Goal: Find specific fact: Find specific fact

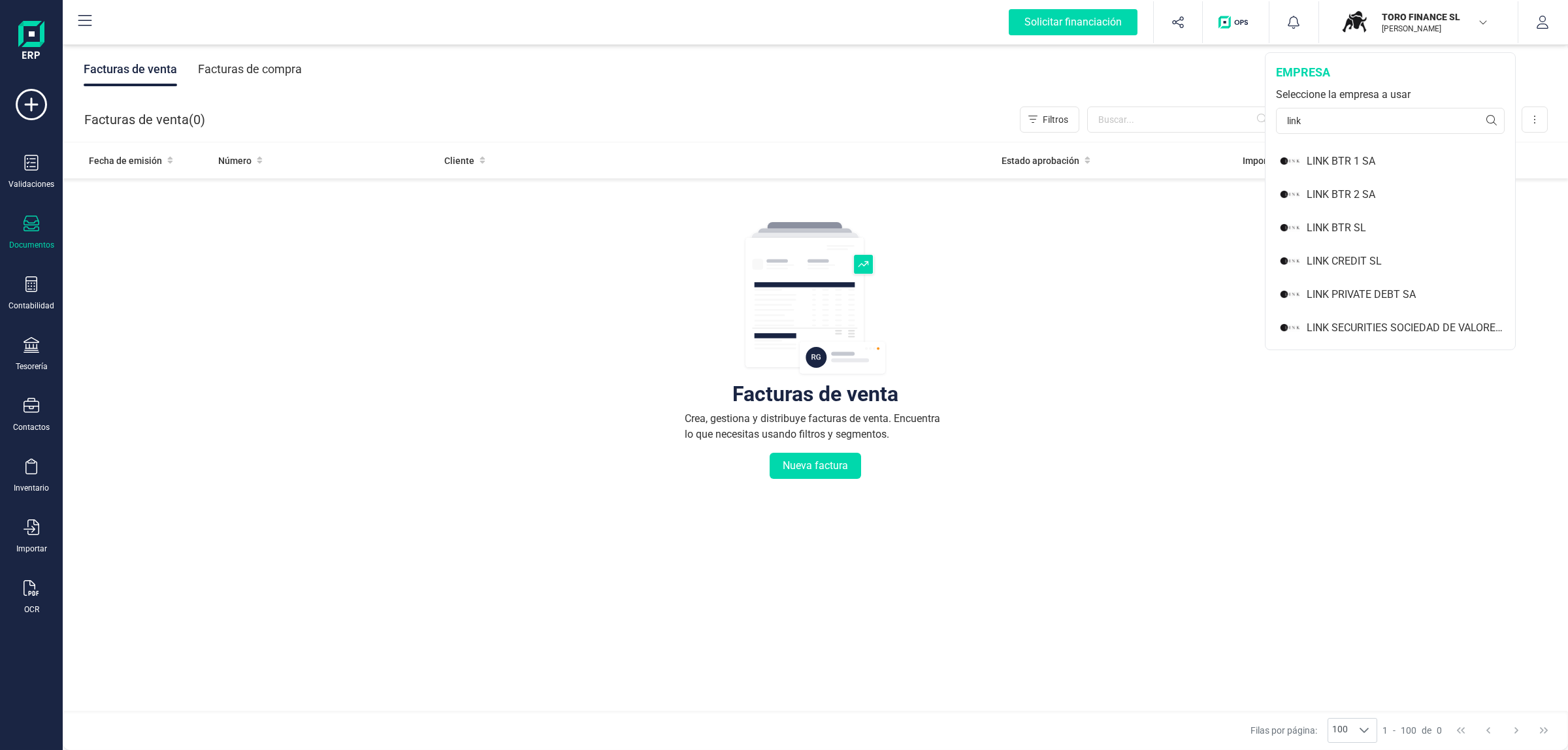
type input "link"
click at [1373, 289] on div "LINK PRIVATE DEBT SA" at bounding box center [1411, 295] width 208 height 16
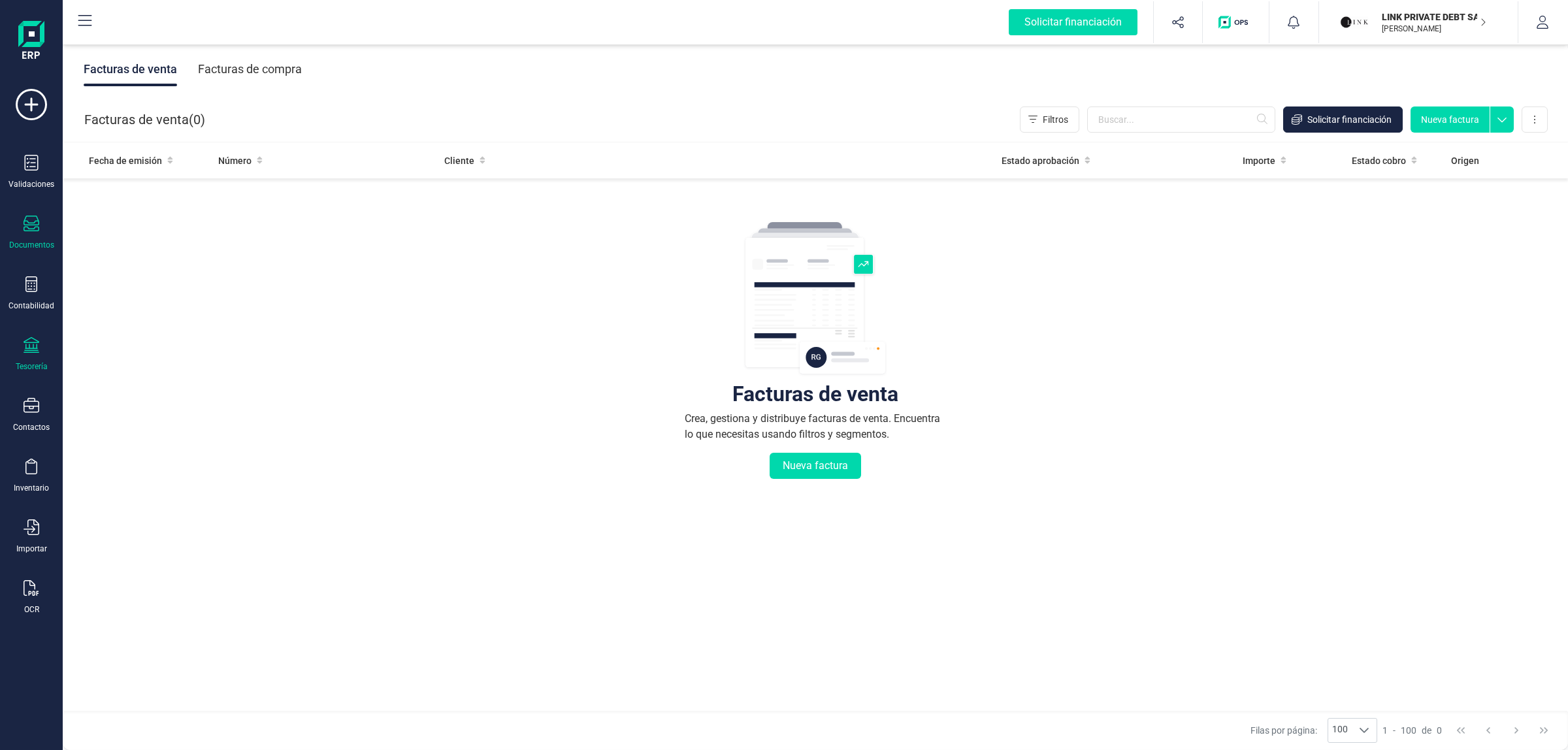
click at [50, 360] on div "Tesorería" at bounding box center [31, 355] width 52 height 35
click at [141, 223] on span "Cuentas bancarias" at bounding box center [159, 222] width 115 height 16
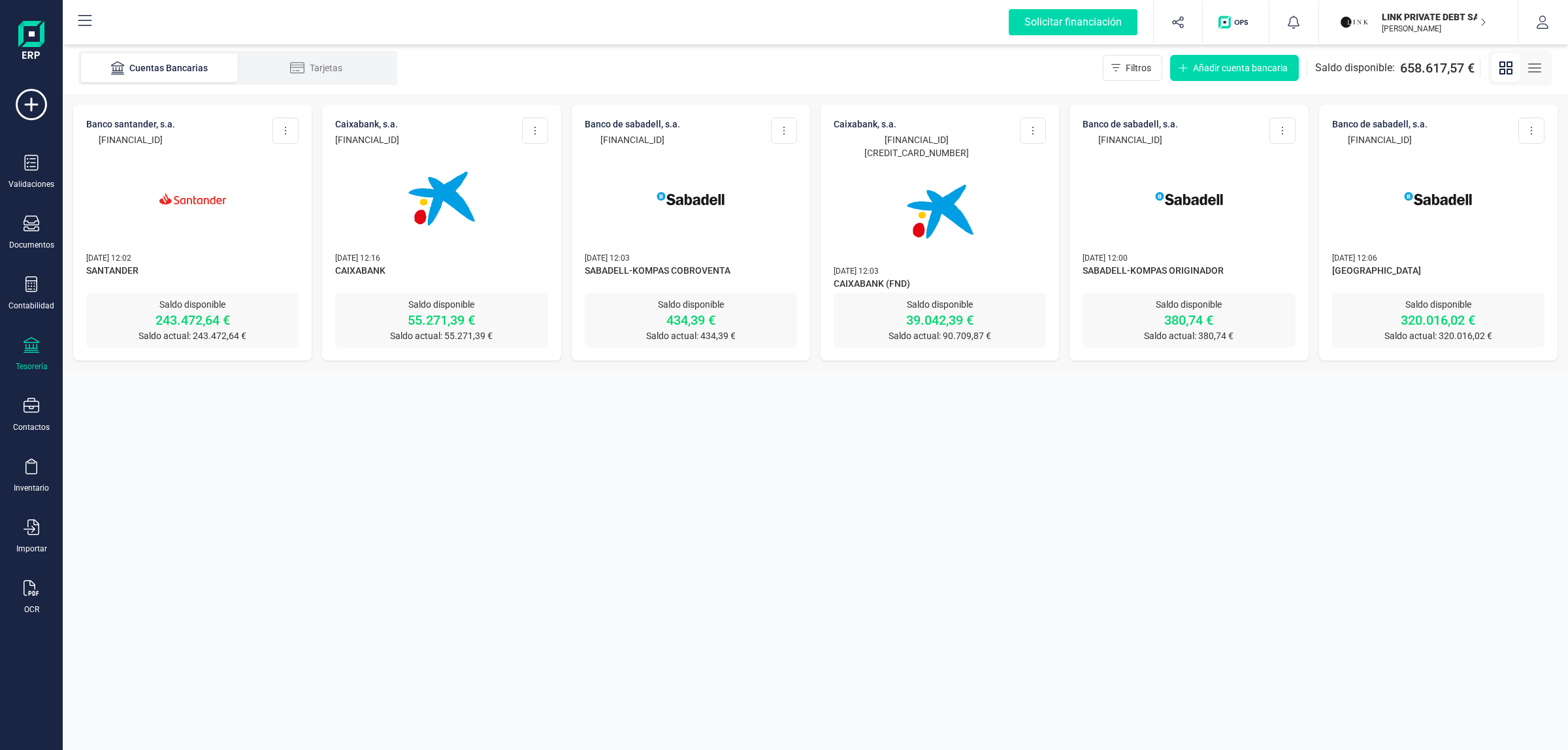
click at [194, 180] on img at bounding box center [193, 198] width 110 height 110
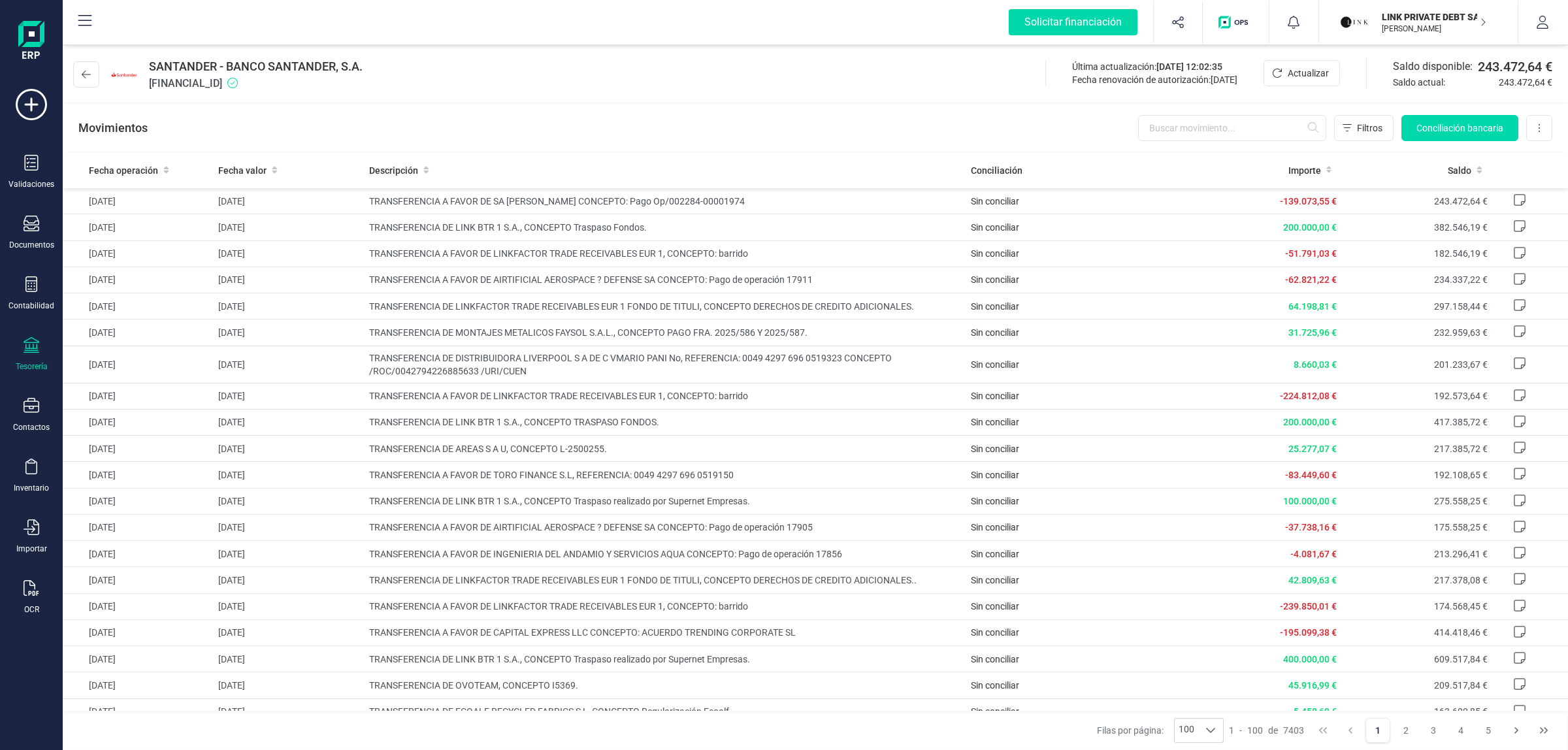
click at [224, 82] on span "[FINANCIAL_ID]" at bounding box center [255, 84] width 213 height 16
copy span "[FINANCIAL_ID]"
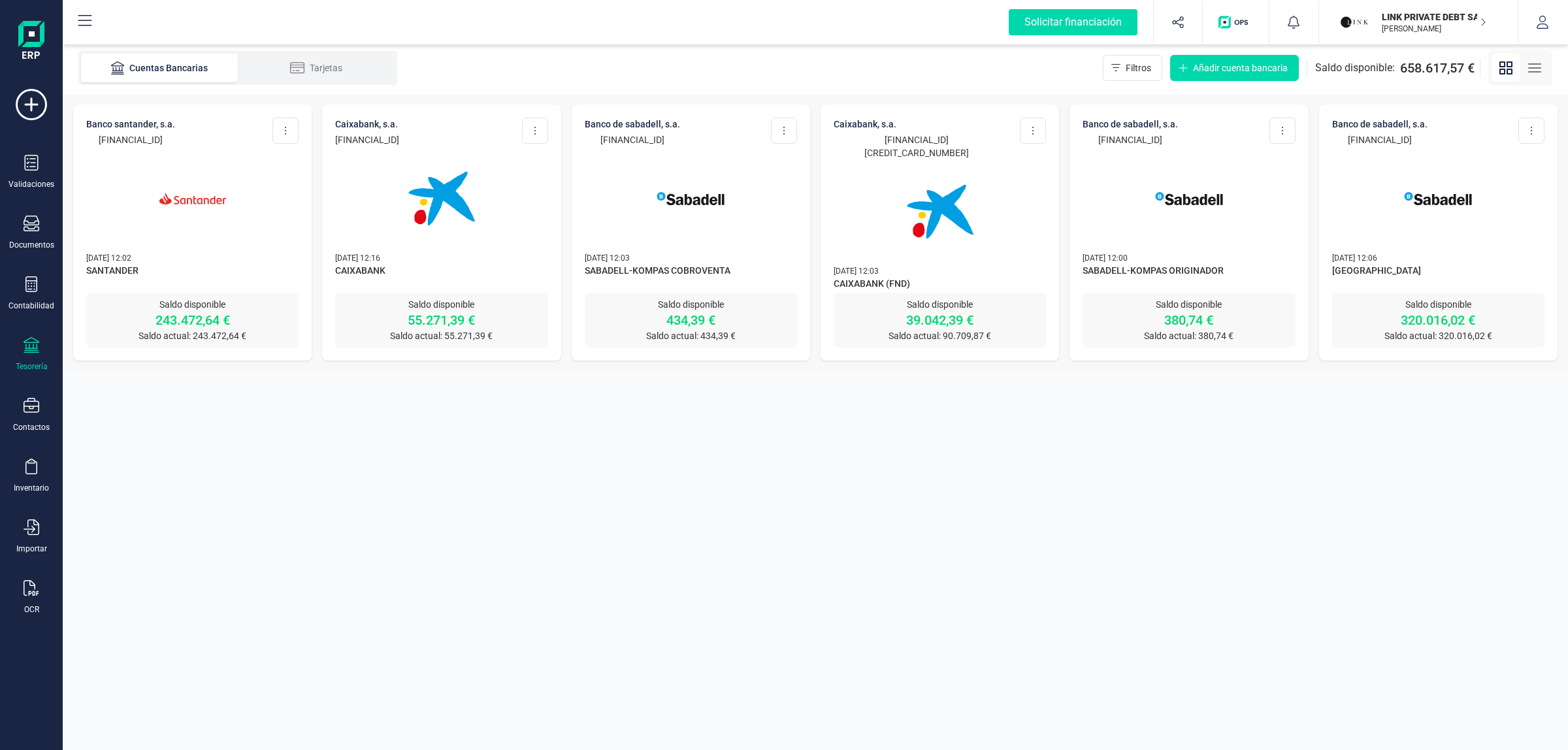
click at [461, 214] on img at bounding box center [441, 198] width 110 height 110
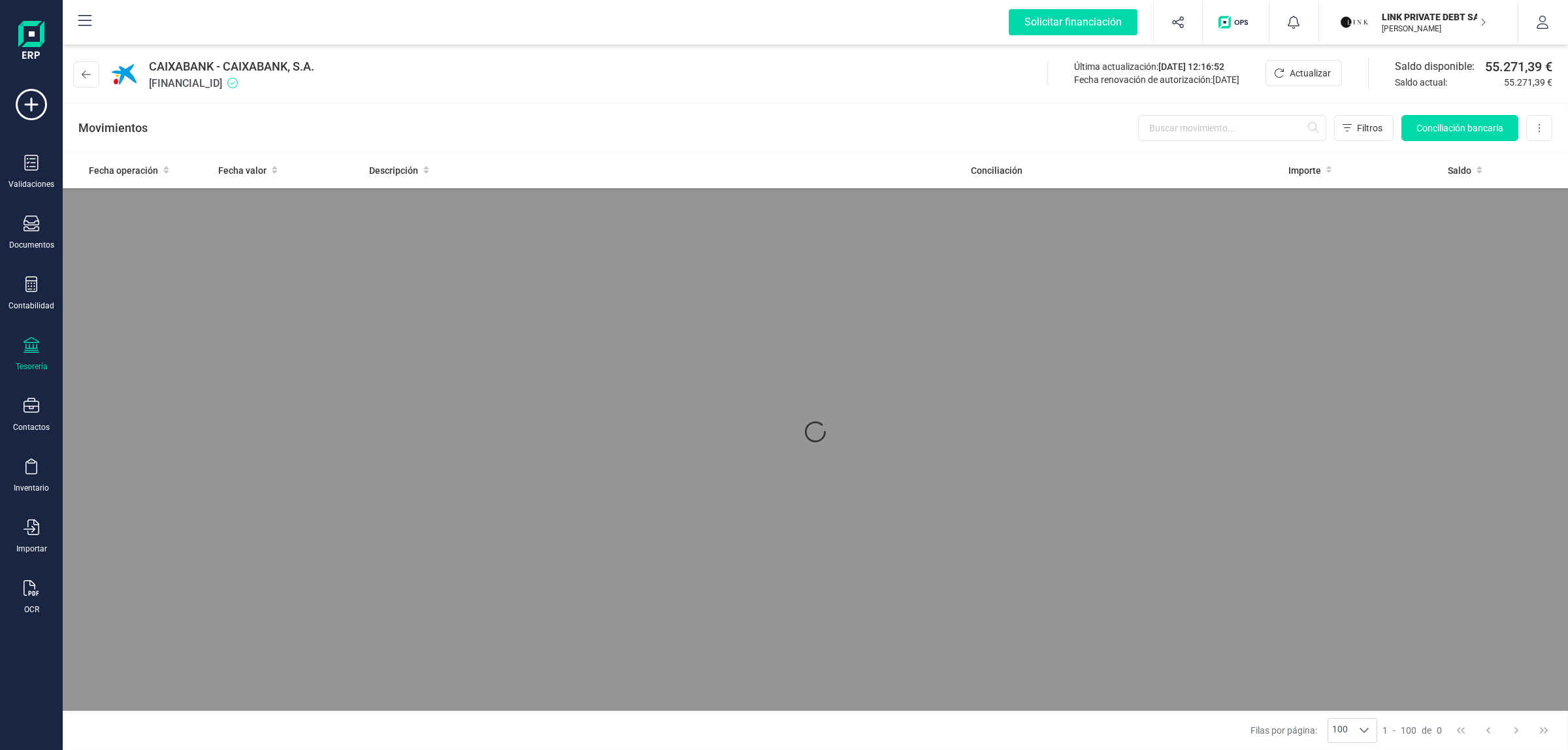
click at [259, 85] on span "[FINANCIAL_ID]" at bounding box center [232, 84] width 166 height 16
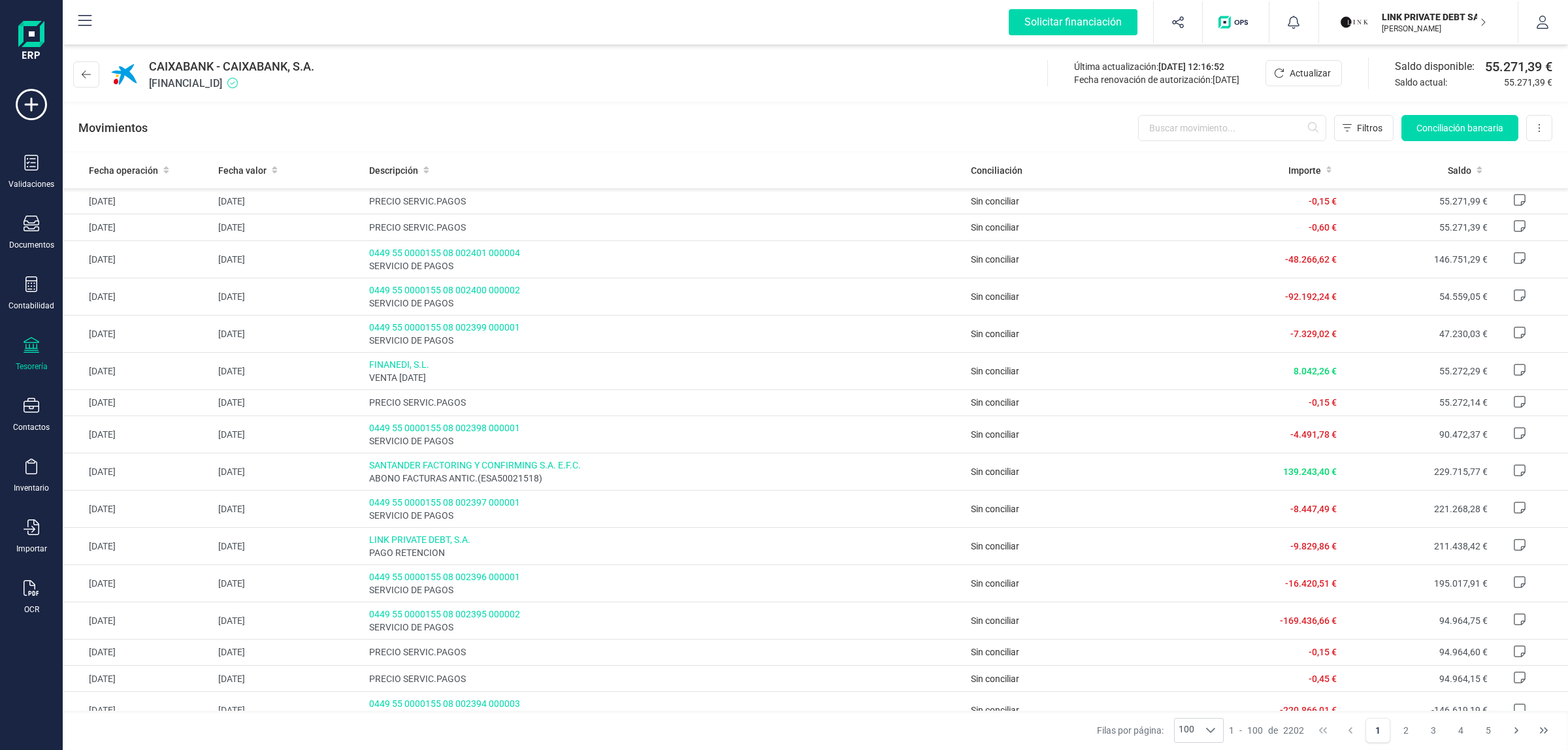
click at [259, 85] on span "[FINANCIAL_ID]" at bounding box center [232, 84] width 166 height 16
copy span "[FINANCIAL_ID]"
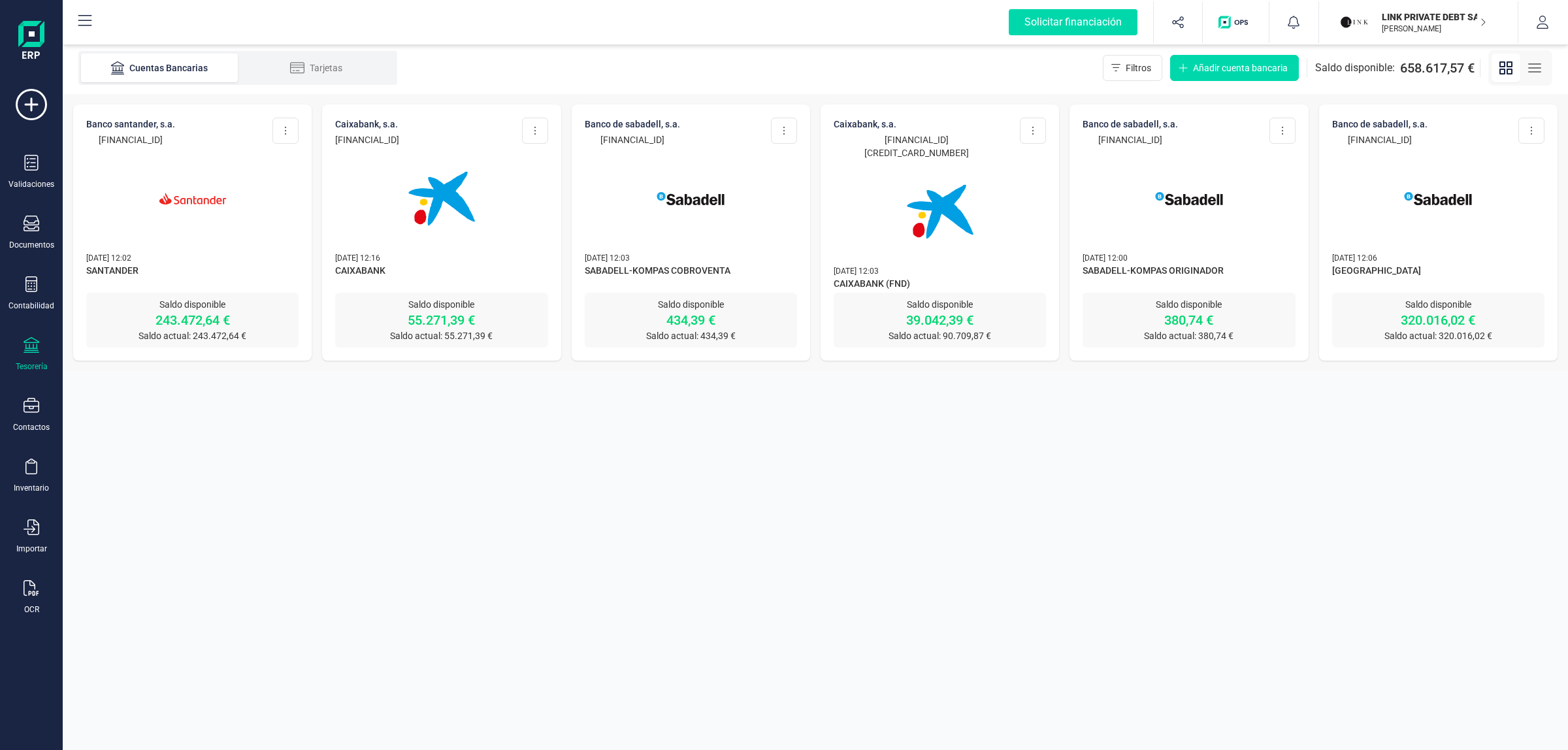
click at [704, 190] on img at bounding box center [690, 198] width 110 height 110
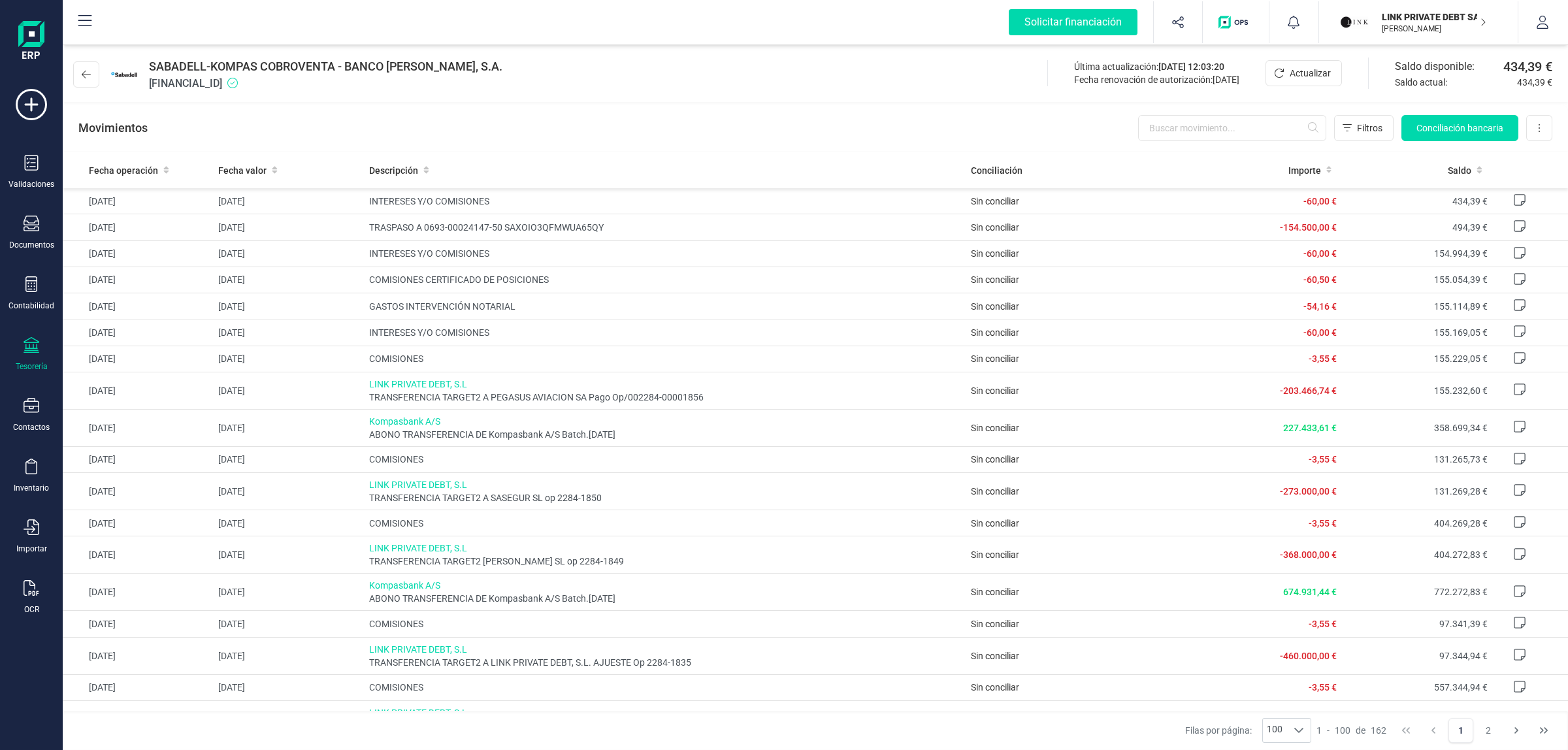
click at [267, 86] on span "[FINANCIAL_ID]" at bounding box center [325, 84] width 353 height 16
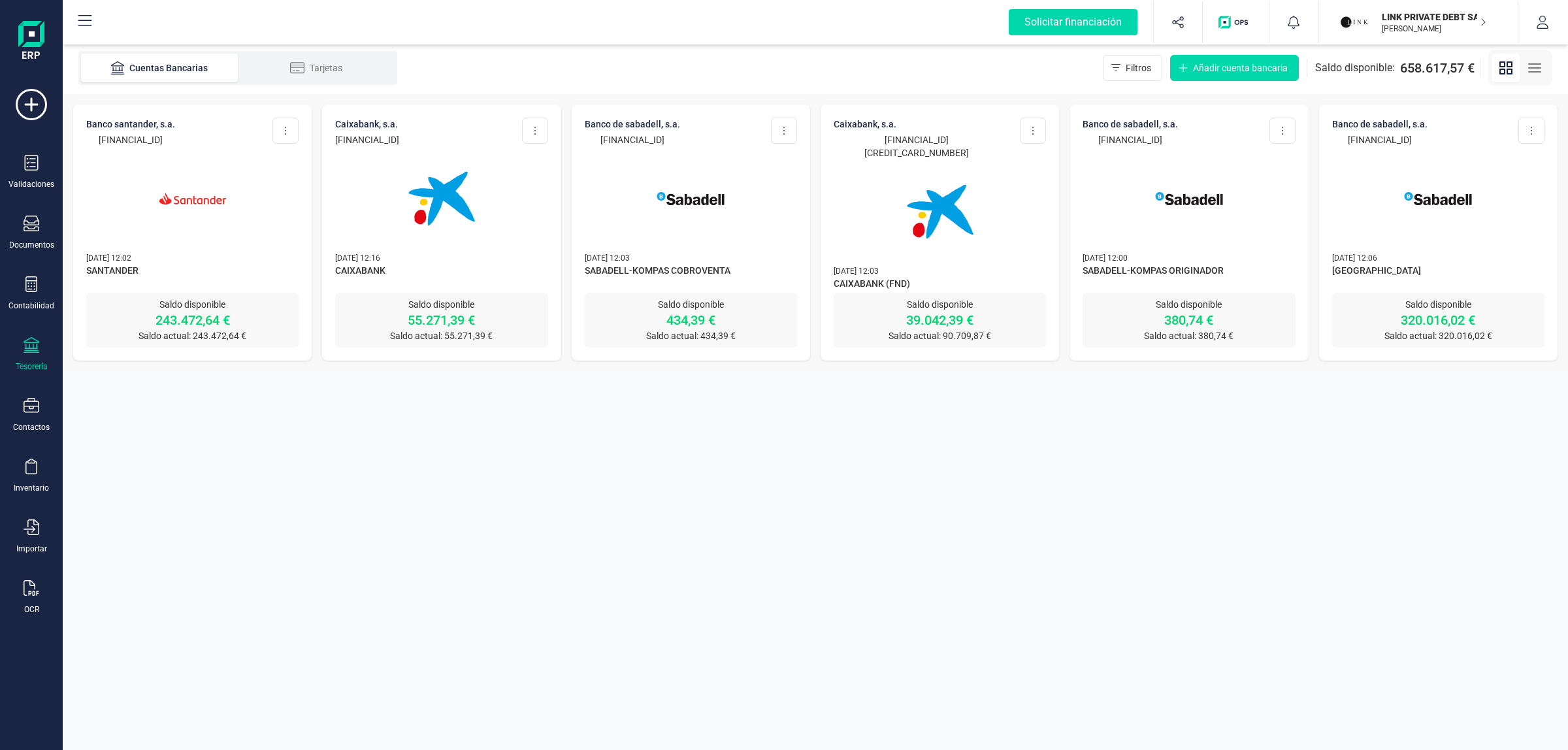
click at [969, 180] on img at bounding box center [940, 211] width 110 height 110
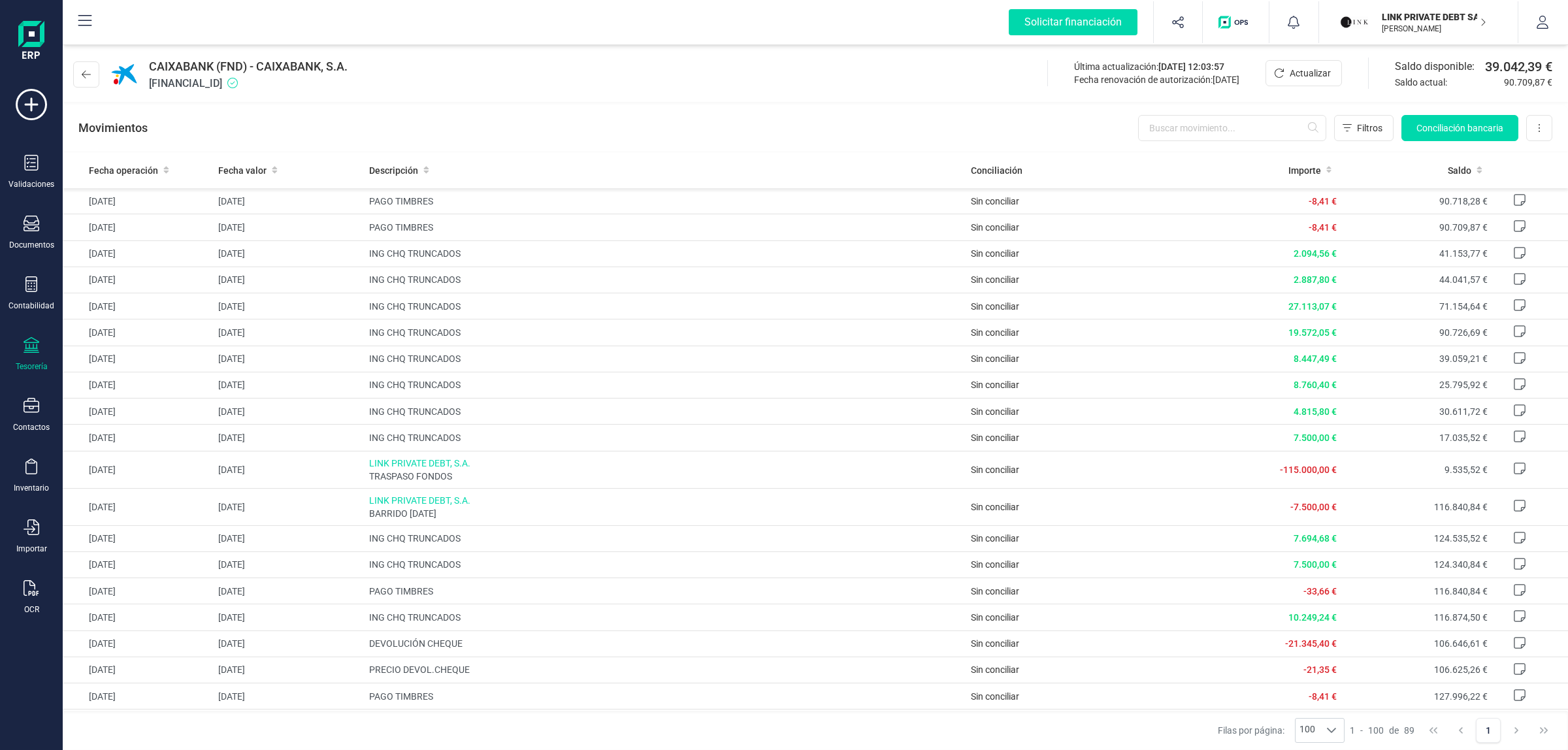
click at [222, 83] on span "[FINANCIAL_ID]" at bounding box center [248, 84] width 199 height 16
copy span "[FINANCIAL_ID]"
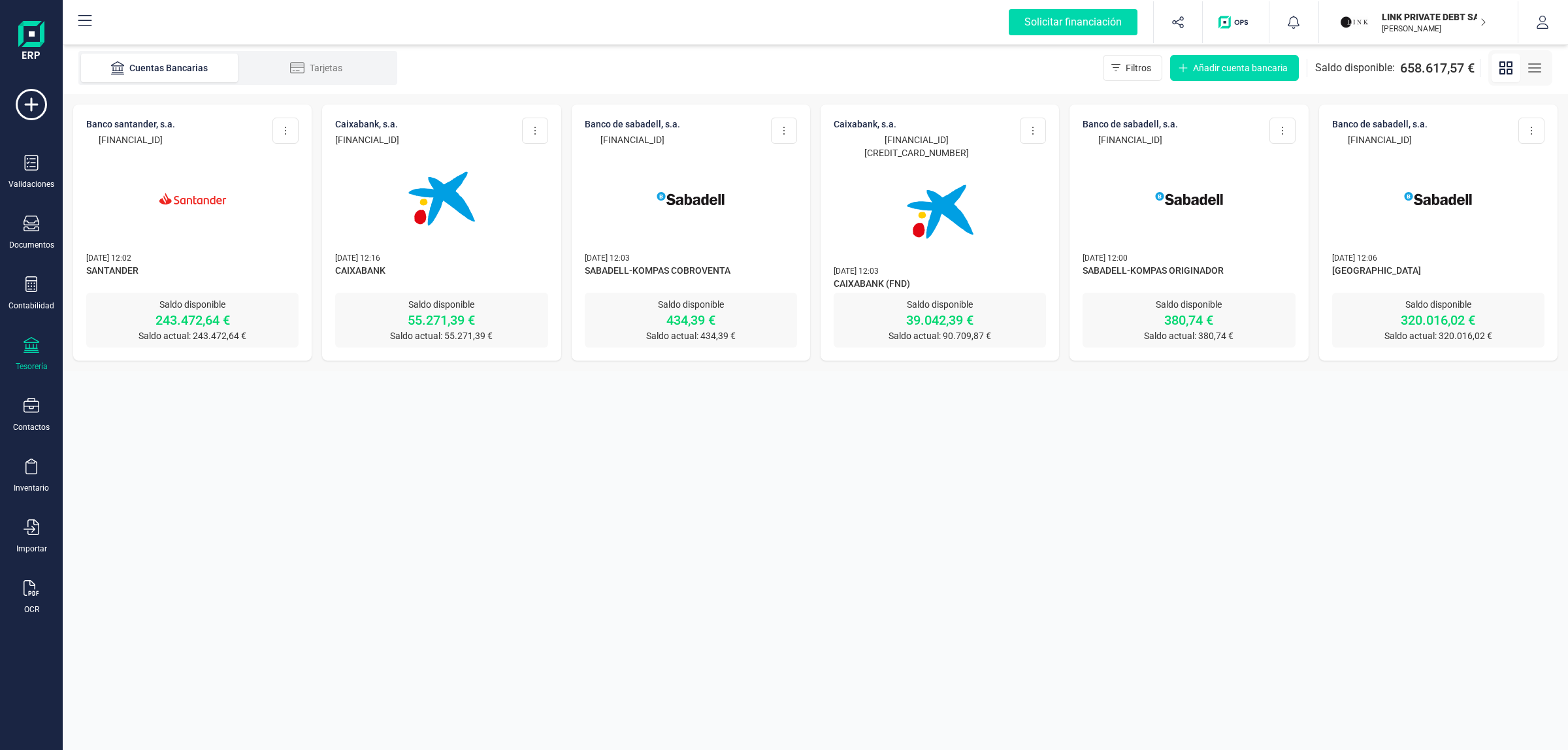
click at [1174, 164] on img at bounding box center [1188, 198] width 110 height 110
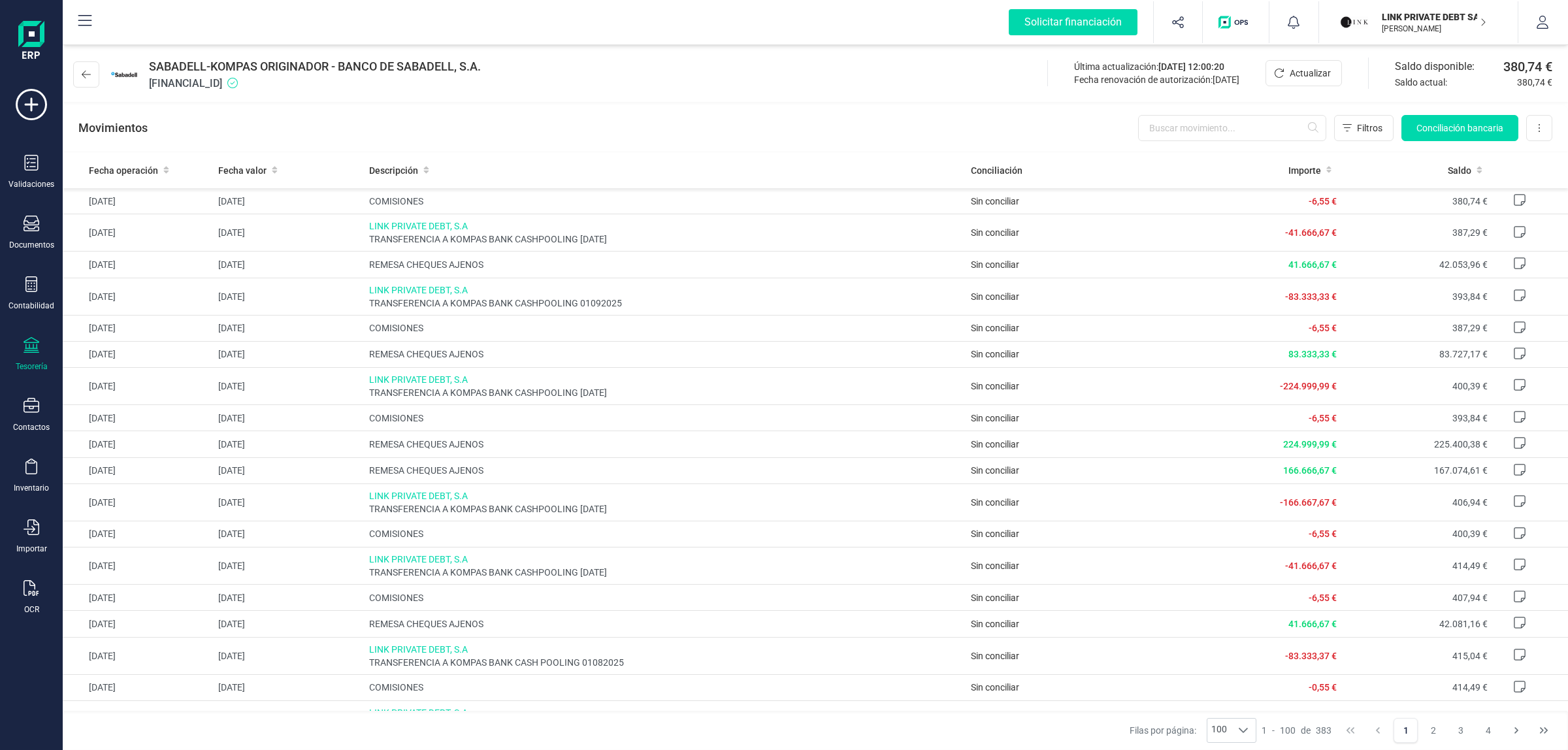
click at [142, 71] on div "SABADELL-KOMPAS ORIGINADOR - BANCO [PERSON_NAME], S.A. [FINANCIAL_ID]" at bounding box center [279, 74] width 413 height 34
click at [253, 80] on span "[FINANCIAL_ID]" at bounding box center [314, 84] width 332 height 16
copy span "[FINANCIAL_ID]"
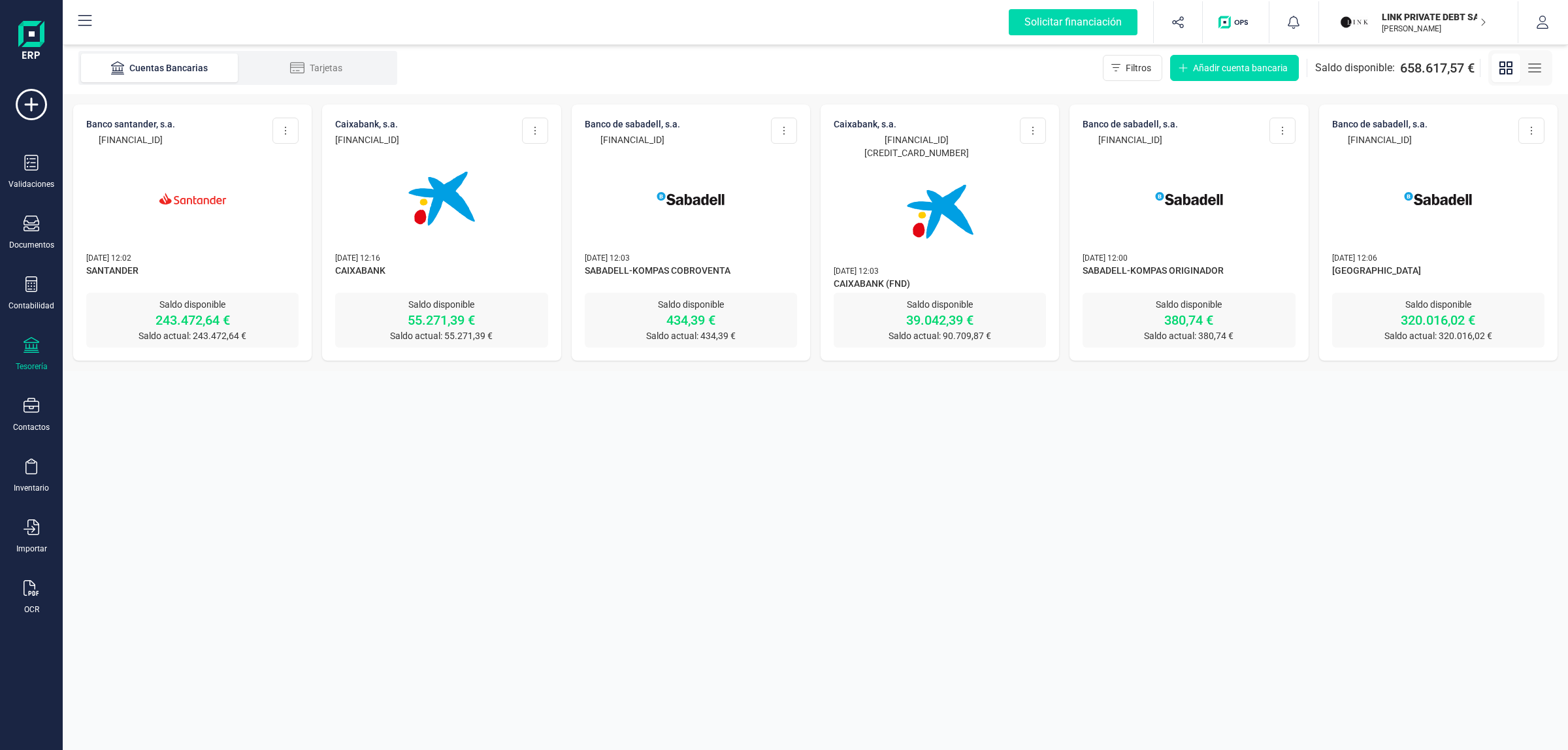
click at [1403, 191] on img at bounding box center [1437, 198] width 110 height 110
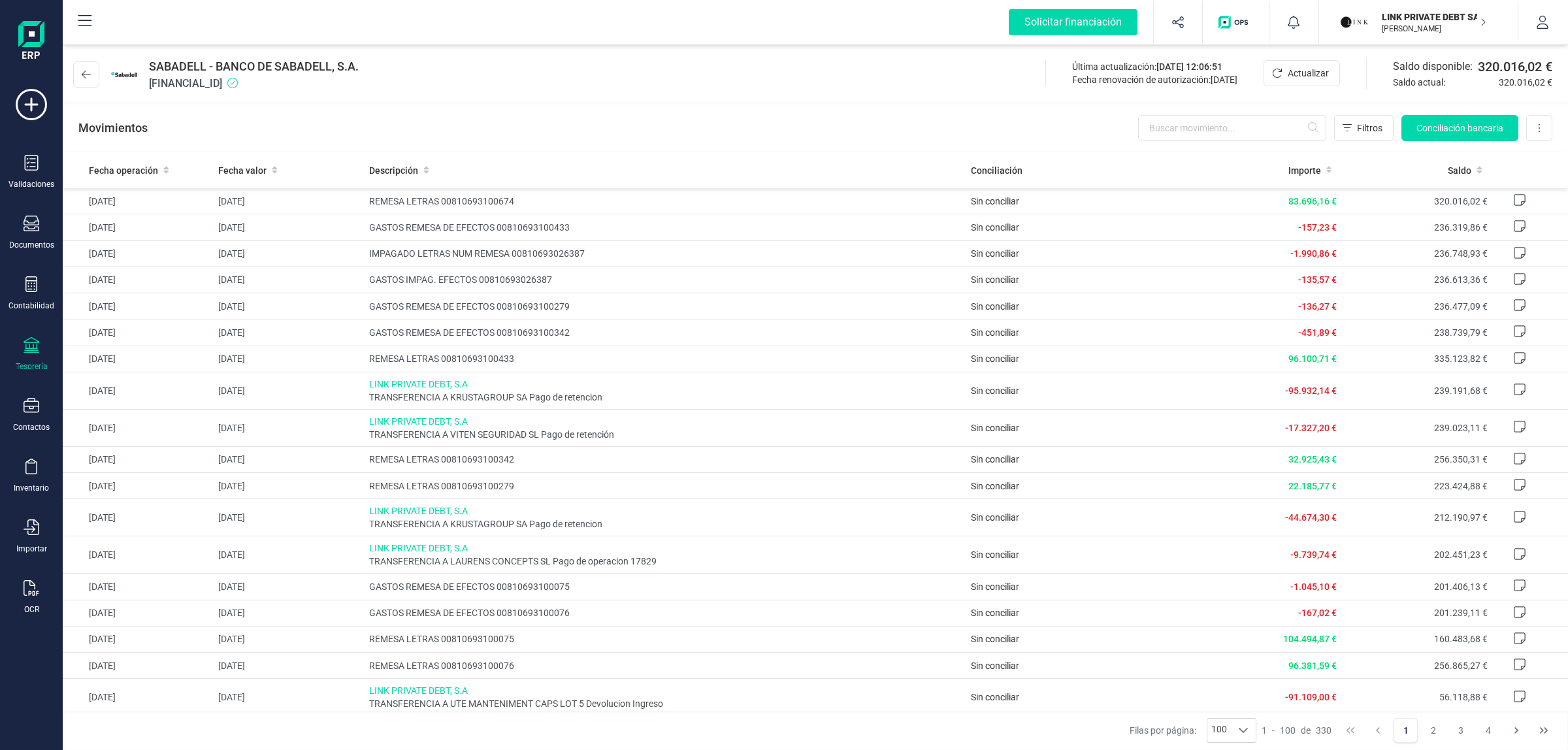
click at [213, 73] on span "SABADELL - BANCO DE SABADELL, S.A." at bounding box center [254, 67] width 210 height 18
click at [207, 83] on span "[FINANCIAL_ID]" at bounding box center [254, 84] width 210 height 16
copy span "[FINANCIAL_ID]"
click at [431, 91] on div "SABADELL - BANCO [PERSON_NAME], S.A. [FINANCIAL_ID] Última actualización: [DATE…" at bounding box center [816, 71] width 1505 height 60
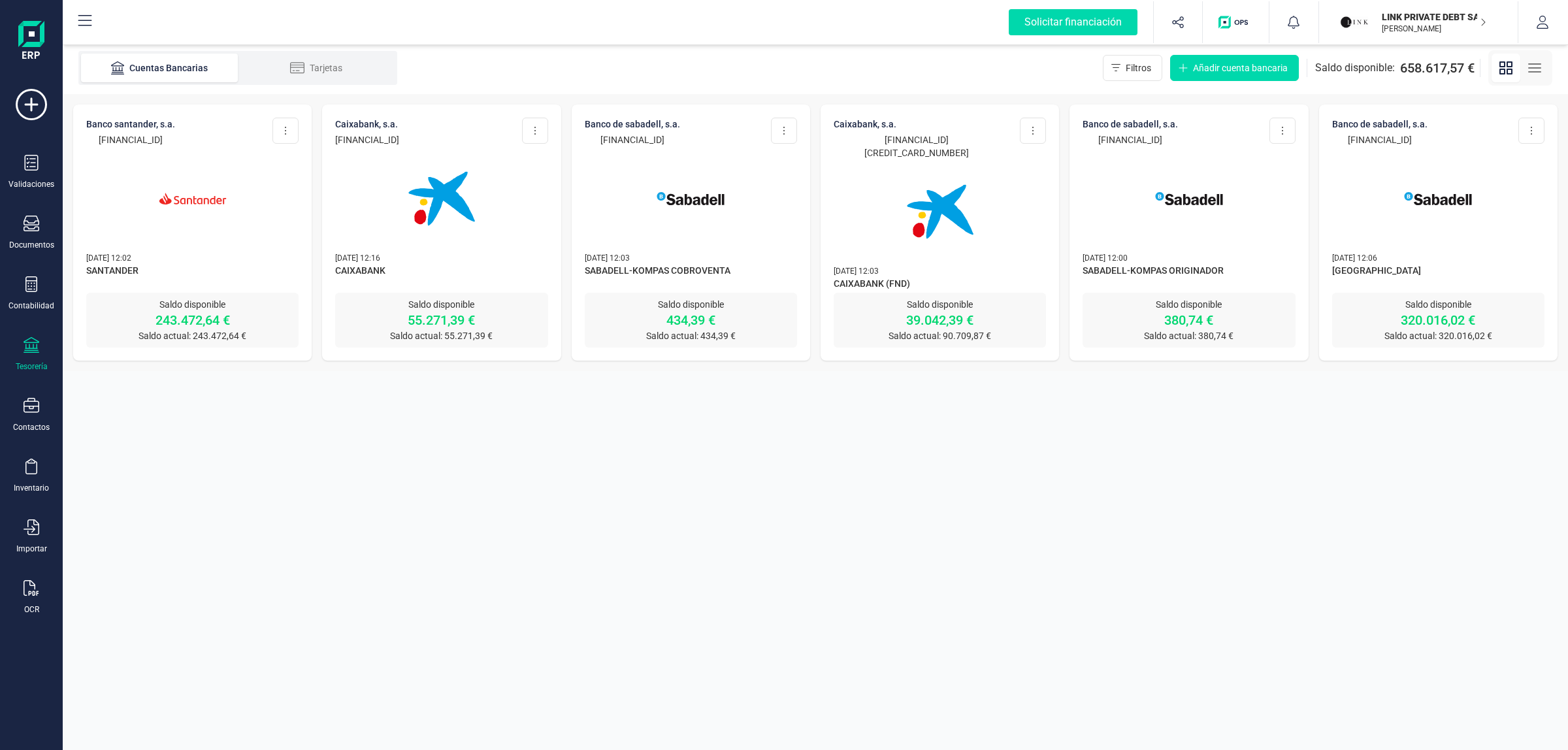
click at [170, 150] on img at bounding box center [193, 198] width 110 height 110
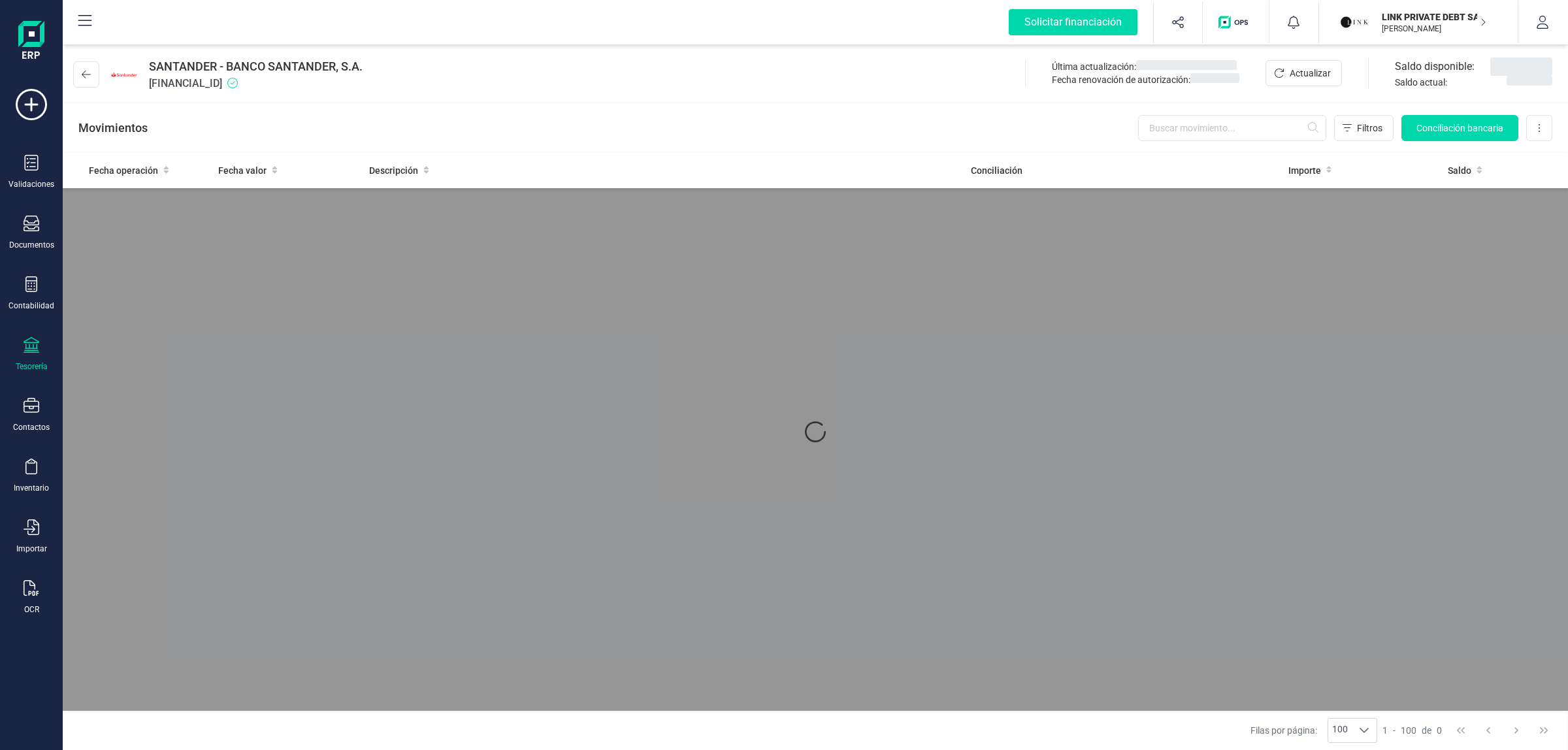
click at [204, 89] on span "[FINANCIAL_ID]" at bounding box center [255, 84] width 213 height 16
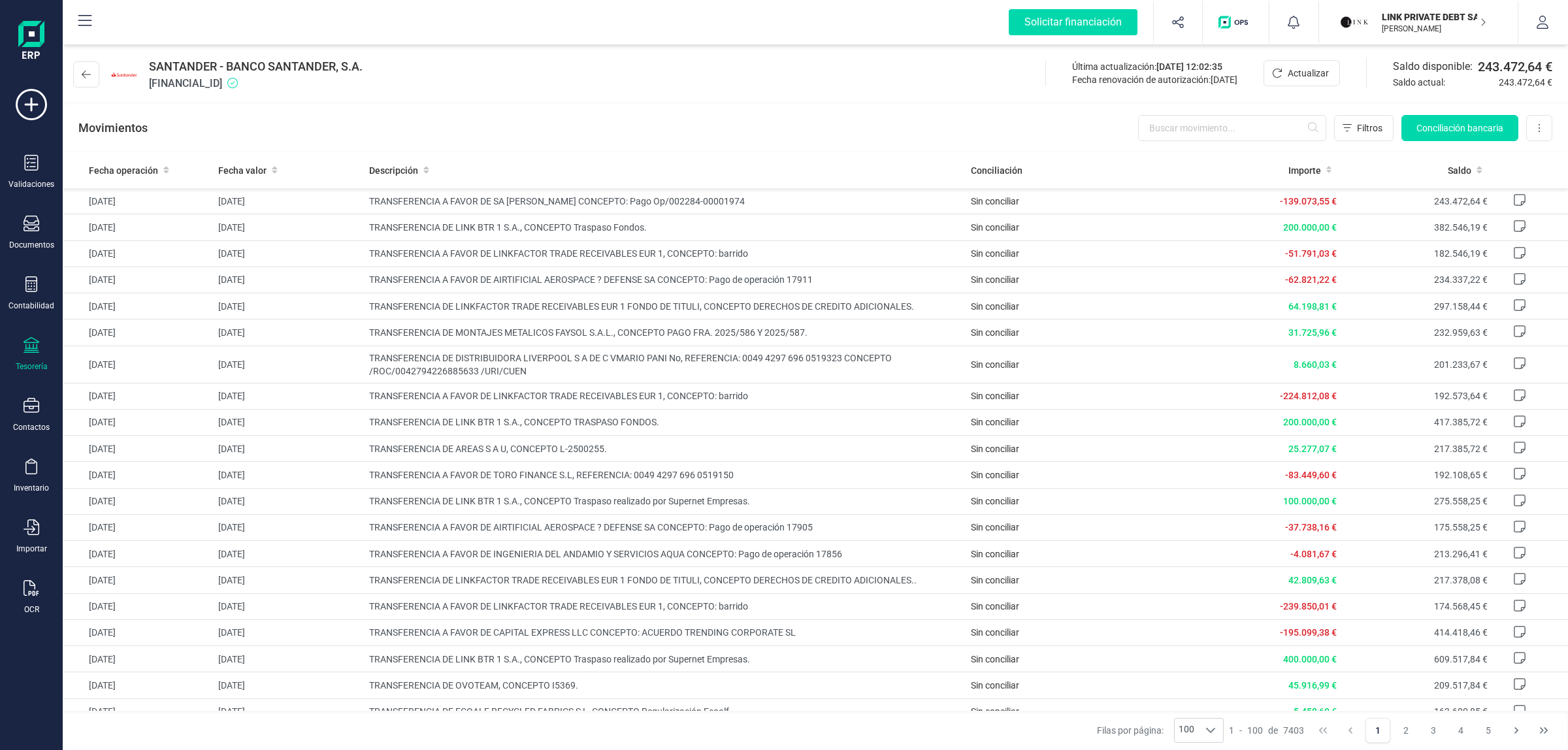
click at [204, 89] on span "[FINANCIAL_ID]" at bounding box center [255, 84] width 213 height 16
copy span "[FINANCIAL_ID]"
click at [840, 77] on div "SANTANDER - BANCO SANTANDER, S.A. [FINANCIAL_ID] Última actualización: [DATE] 1…" at bounding box center [816, 71] width 1505 height 60
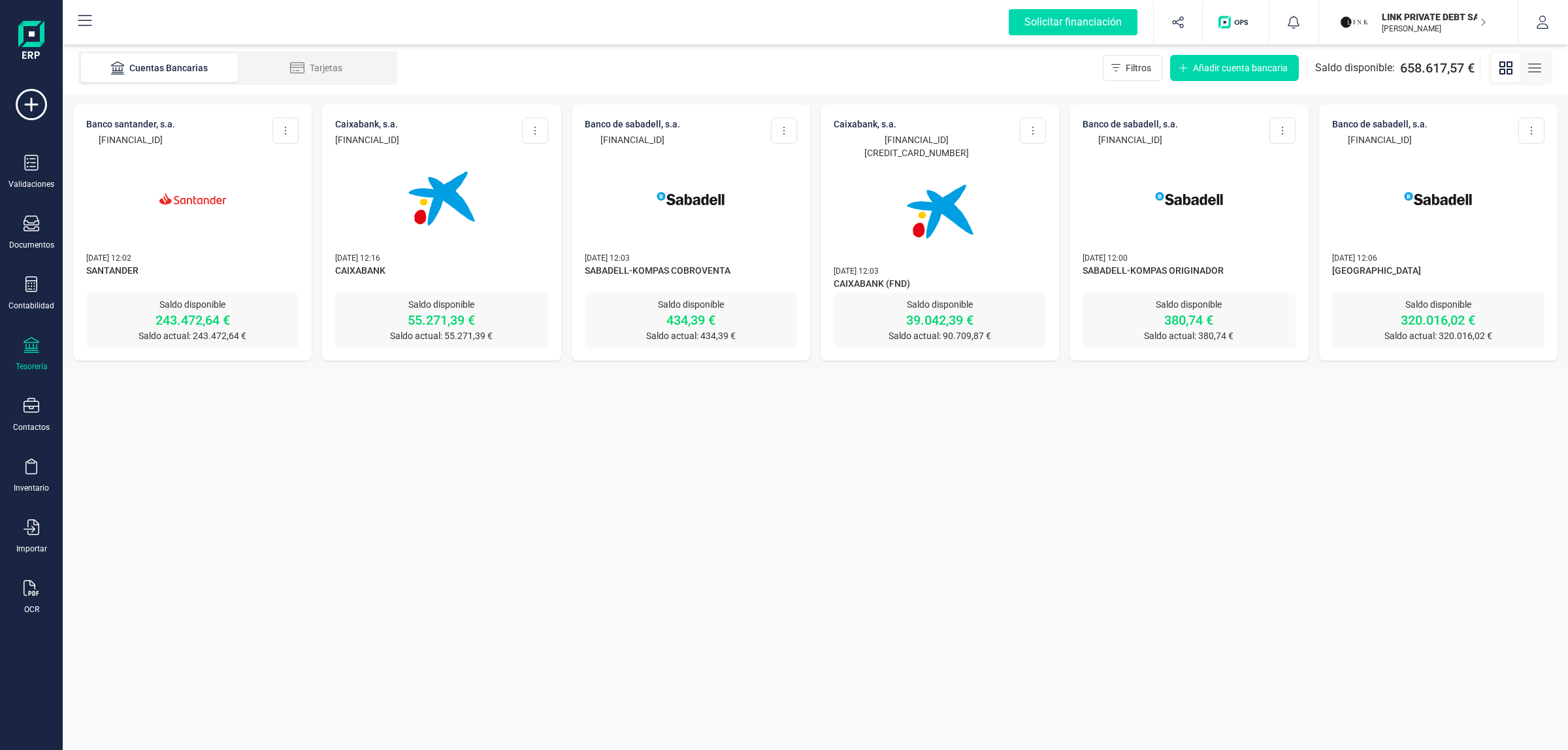
click at [427, 147] on img at bounding box center [441, 198] width 110 height 110
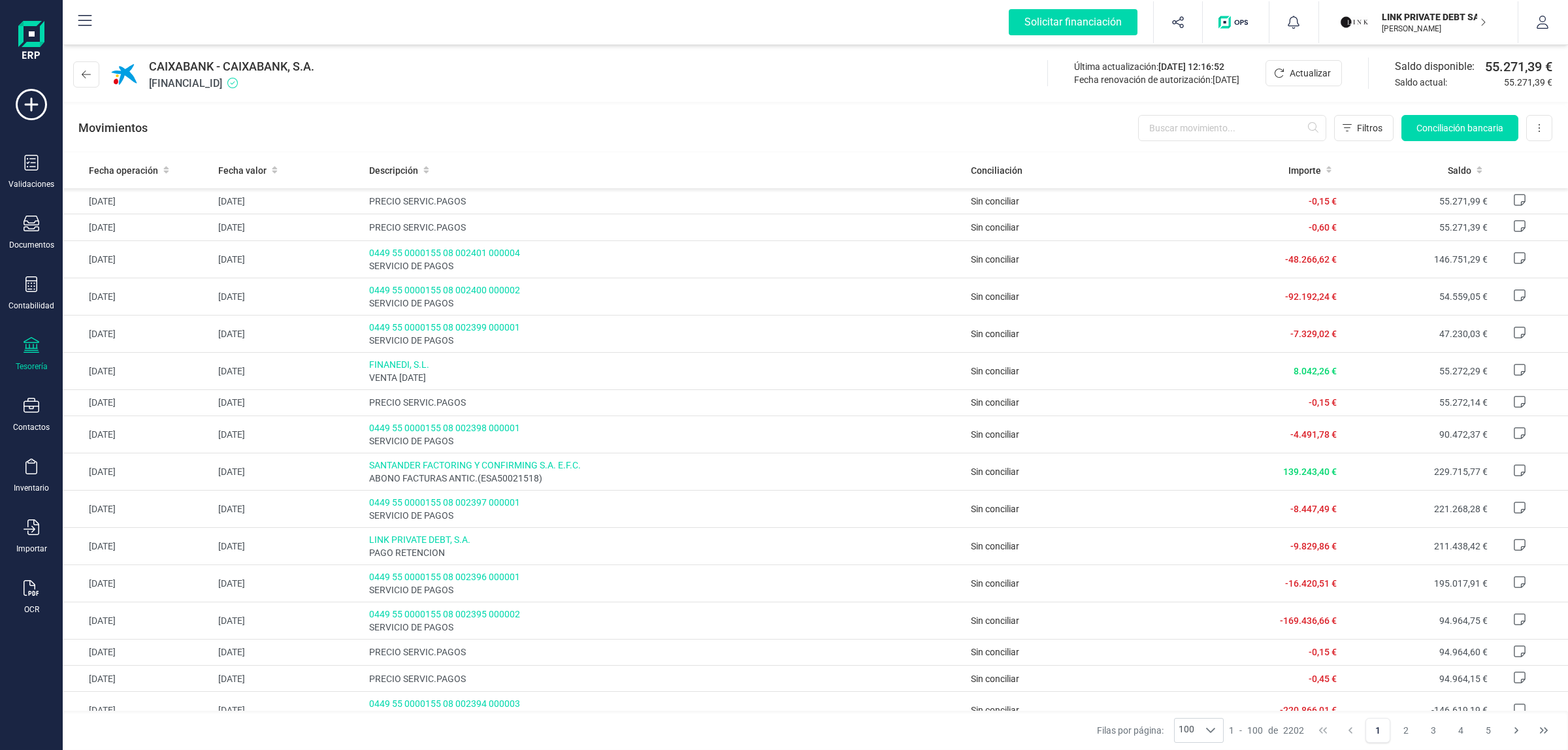
click at [249, 90] on span "[FINANCIAL_ID]" at bounding box center [232, 84] width 166 height 16
drag, startPoint x: 249, startPoint y: 90, endPoint x: 2, endPoint y: 50, distance: 250.2
click at [248, 90] on span "[FINANCIAL_ID]" at bounding box center [232, 84] width 166 height 16
copy span "[FINANCIAL_ID]"
click at [533, 203] on td "PRECIO SERVIC.PAGOS" at bounding box center [664, 201] width 602 height 26
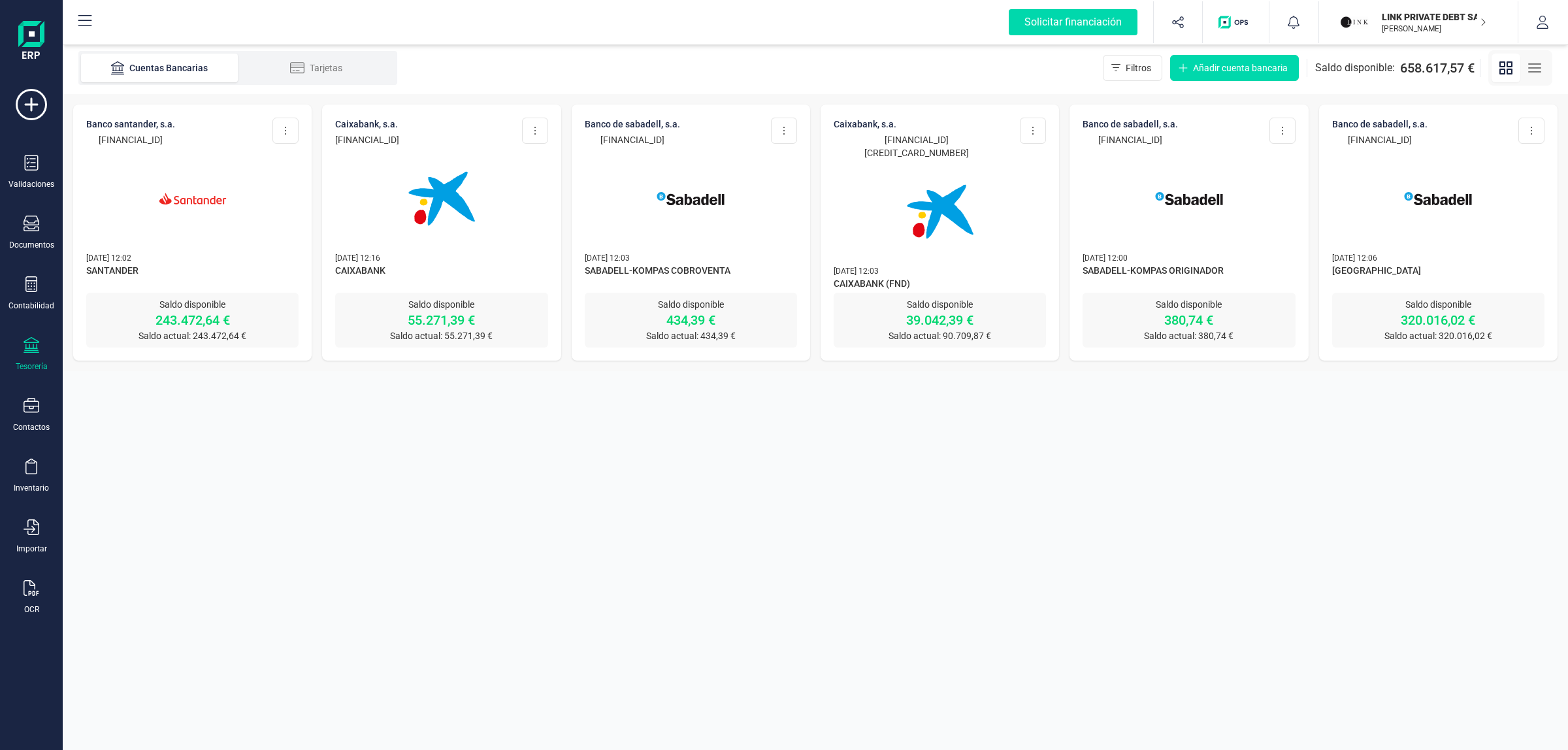
click at [633, 181] on div at bounding box center [691, 191] width 213 height 89
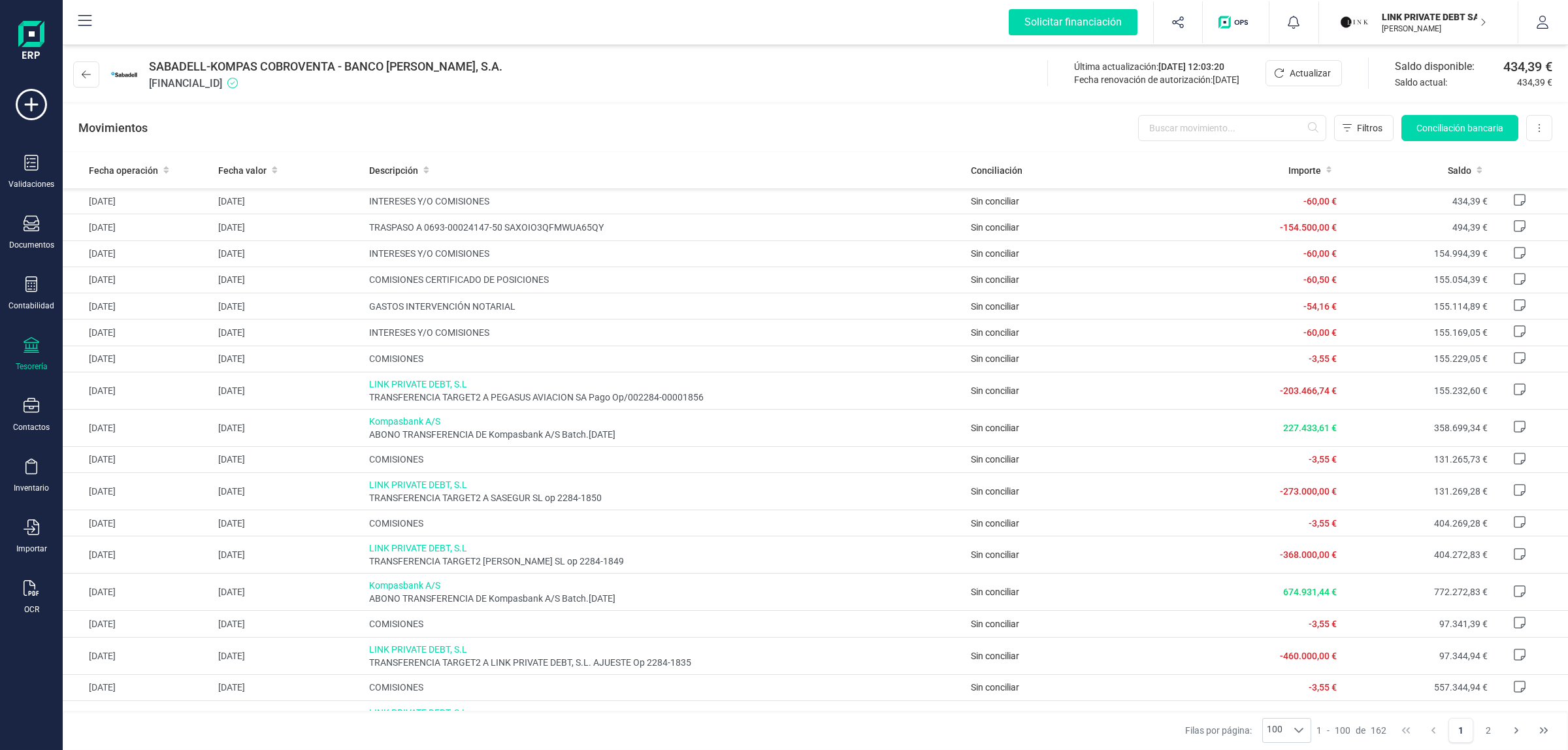
click at [276, 82] on span "[FINANCIAL_ID]" at bounding box center [325, 84] width 353 height 16
copy span "8"
click at [162, 84] on span "[FINANCIAL_ID]" at bounding box center [325, 84] width 353 height 16
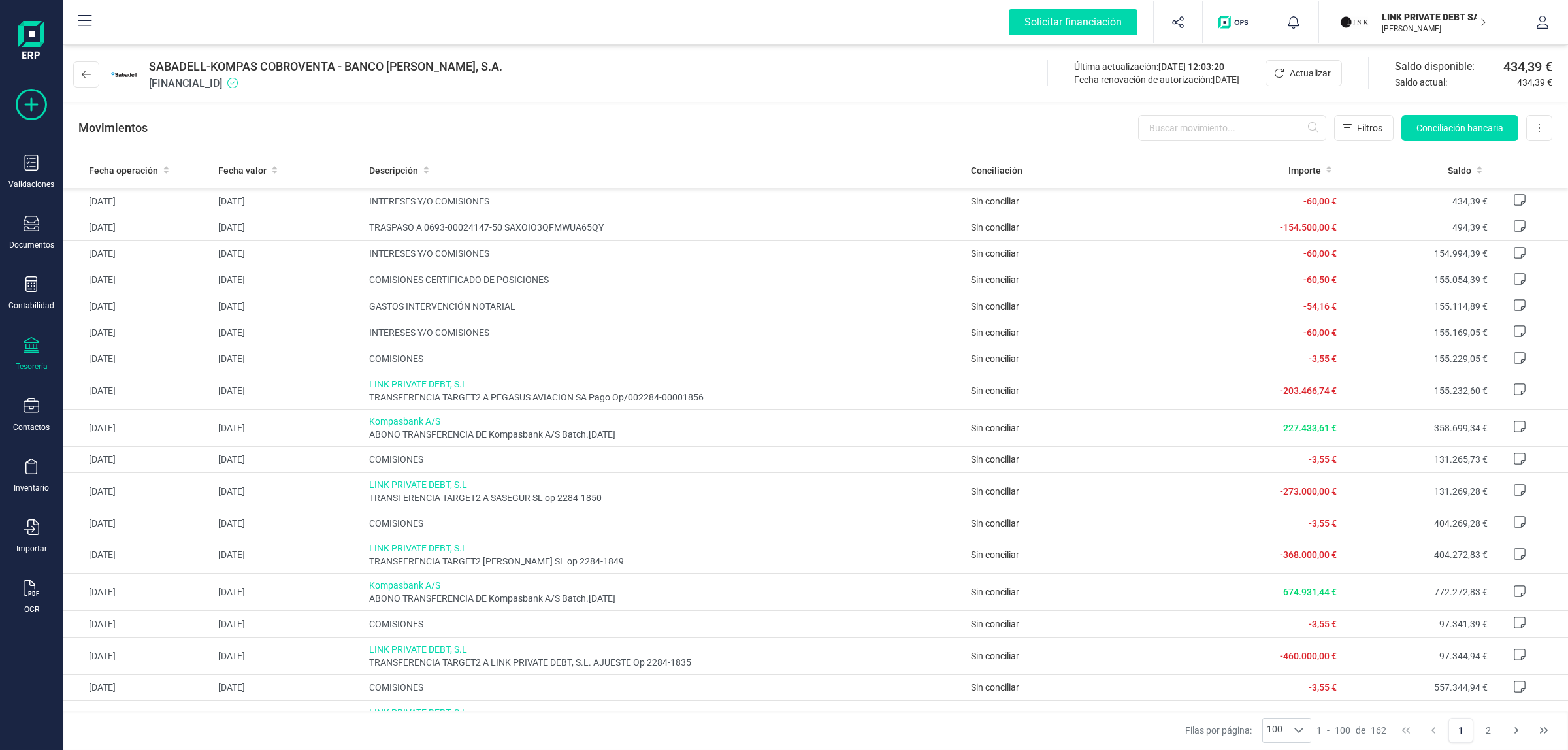
copy span "[FINANCIAL_ID]"
click at [554, 112] on div "Movimientos Filtros Conciliación bancaria Descargar Excel Eliminar cuenta" at bounding box center [816, 128] width 1505 height 47
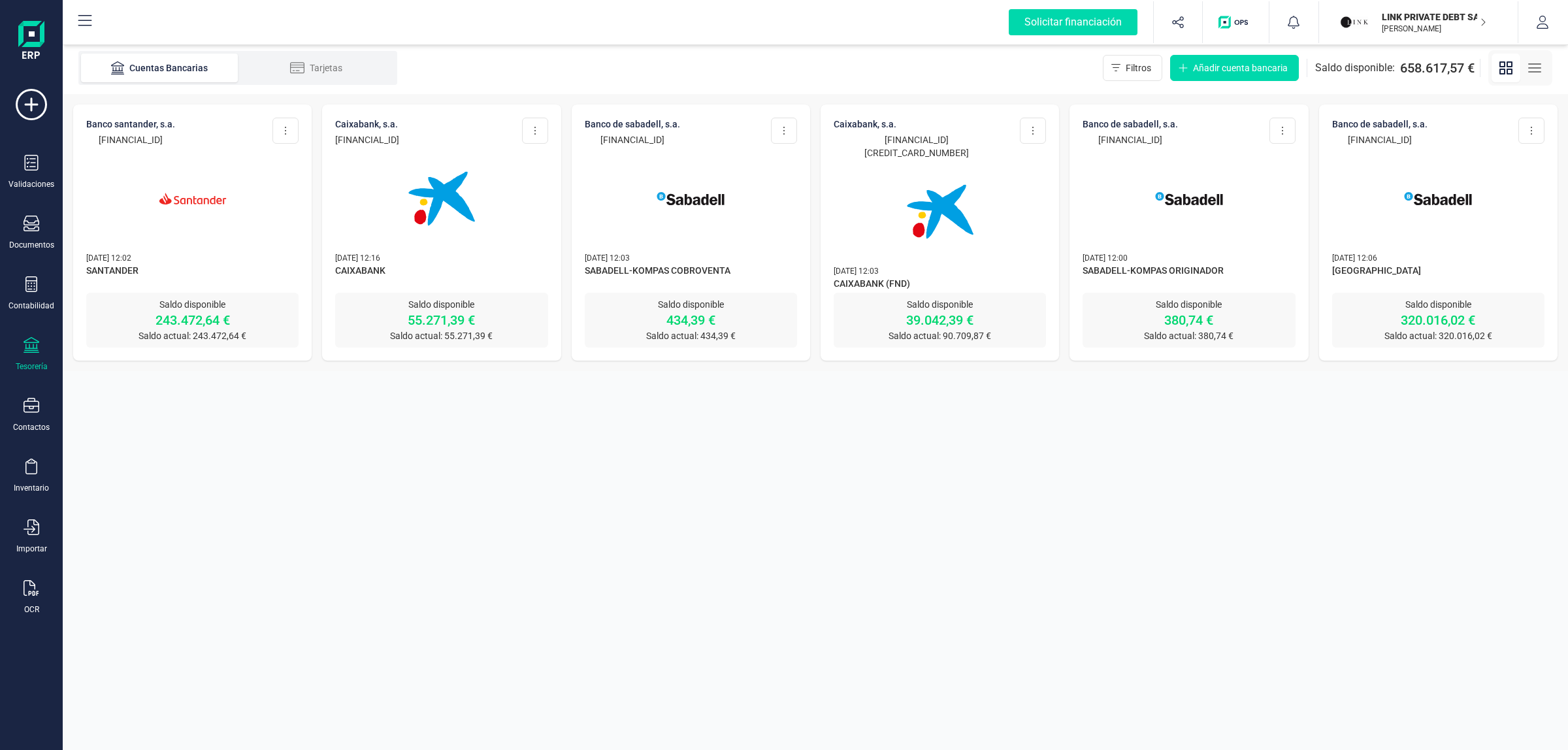
click at [876, 173] on div at bounding box center [940, 203] width 213 height 89
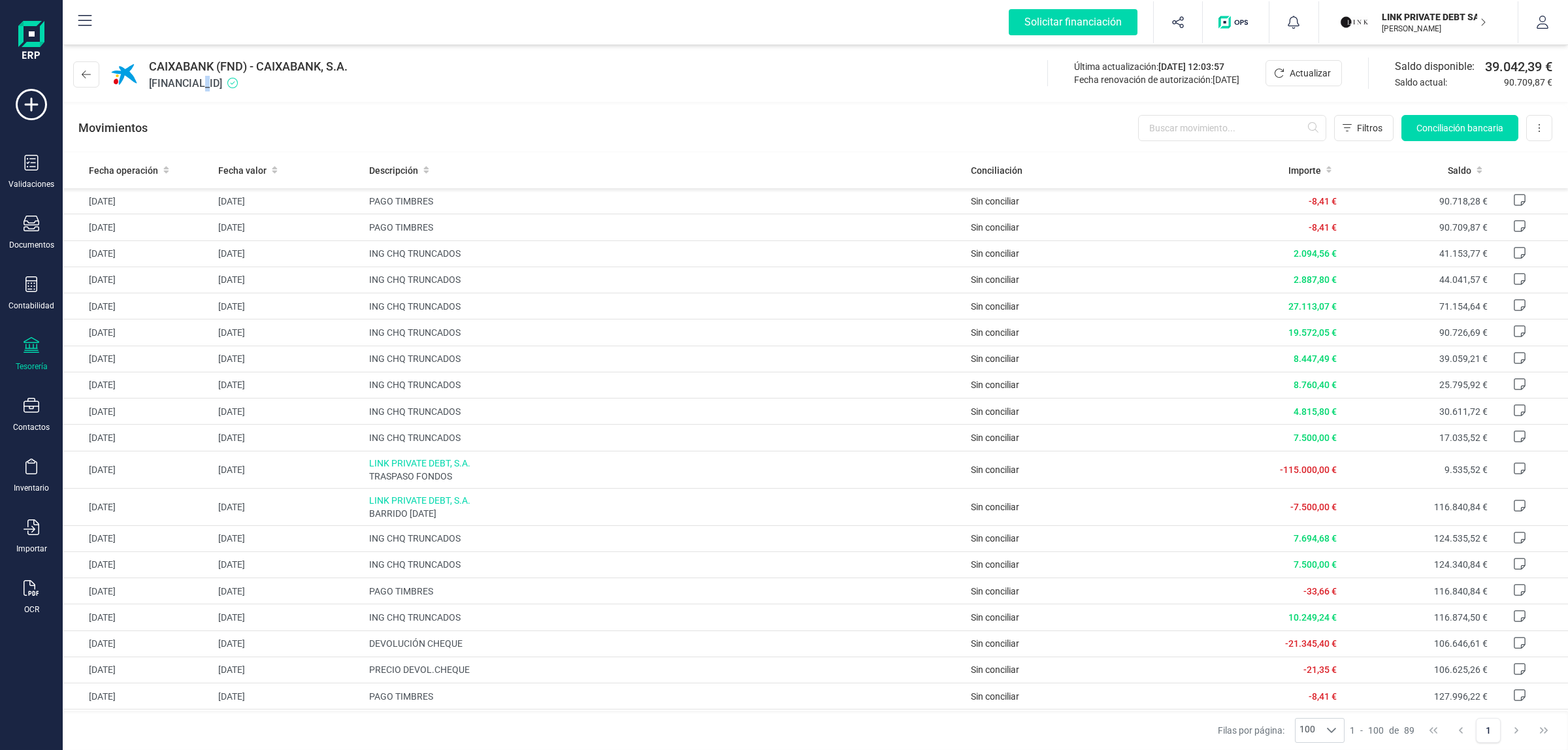
click at [210, 80] on span "[FINANCIAL_ID]" at bounding box center [248, 84] width 199 height 16
click at [191, 82] on span "[FINANCIAL_ID]" at bounding box center [248, 84] width 199 height 16
copy span "[FINANCIAL_ID]"
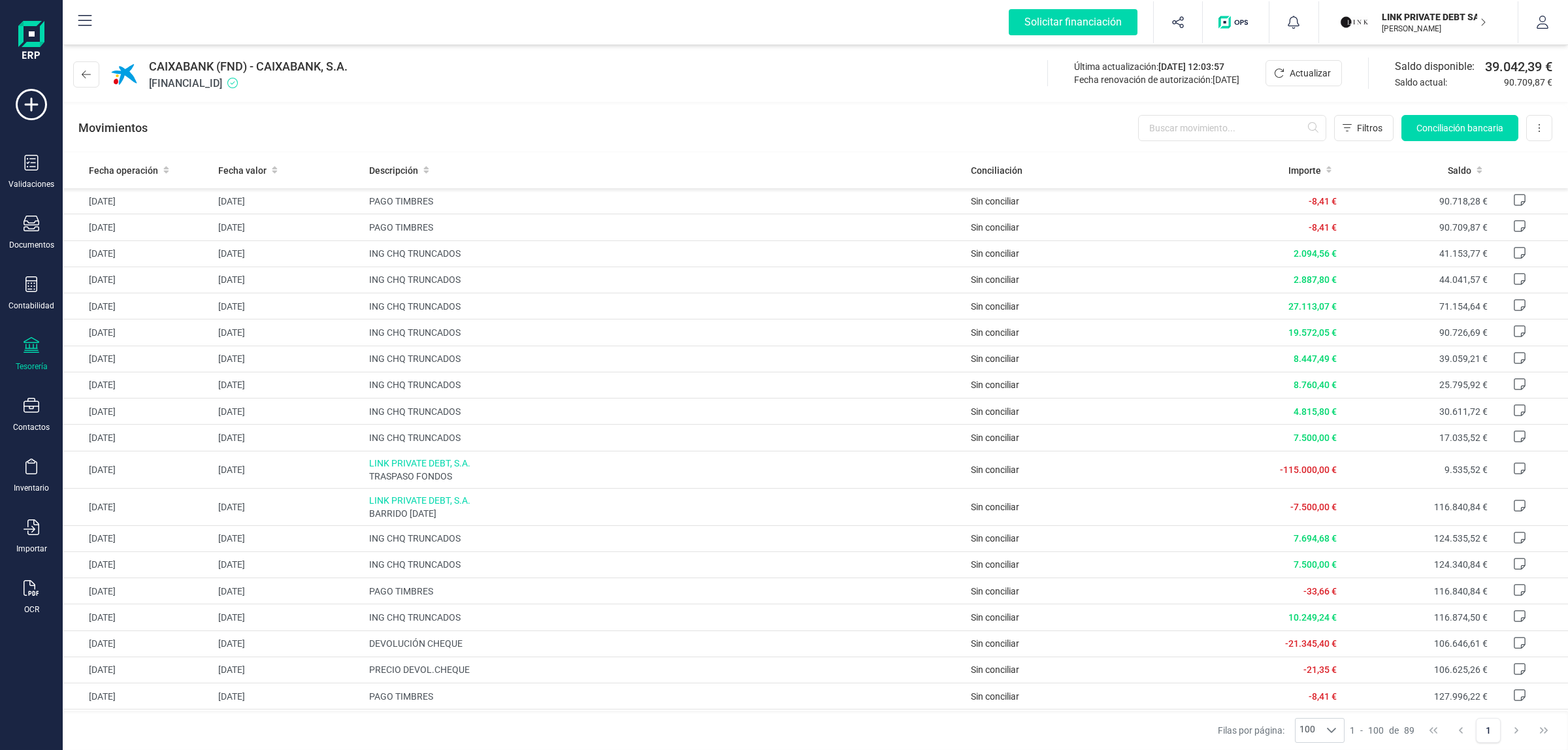
click at [846, 99] on div "CAIXABANK (FND) - CAIXABANK, S.A. [FINANCIAL_ID] Última actualización: [DATE] 1…" at bounding box center [816, 71] width 1505 height 60
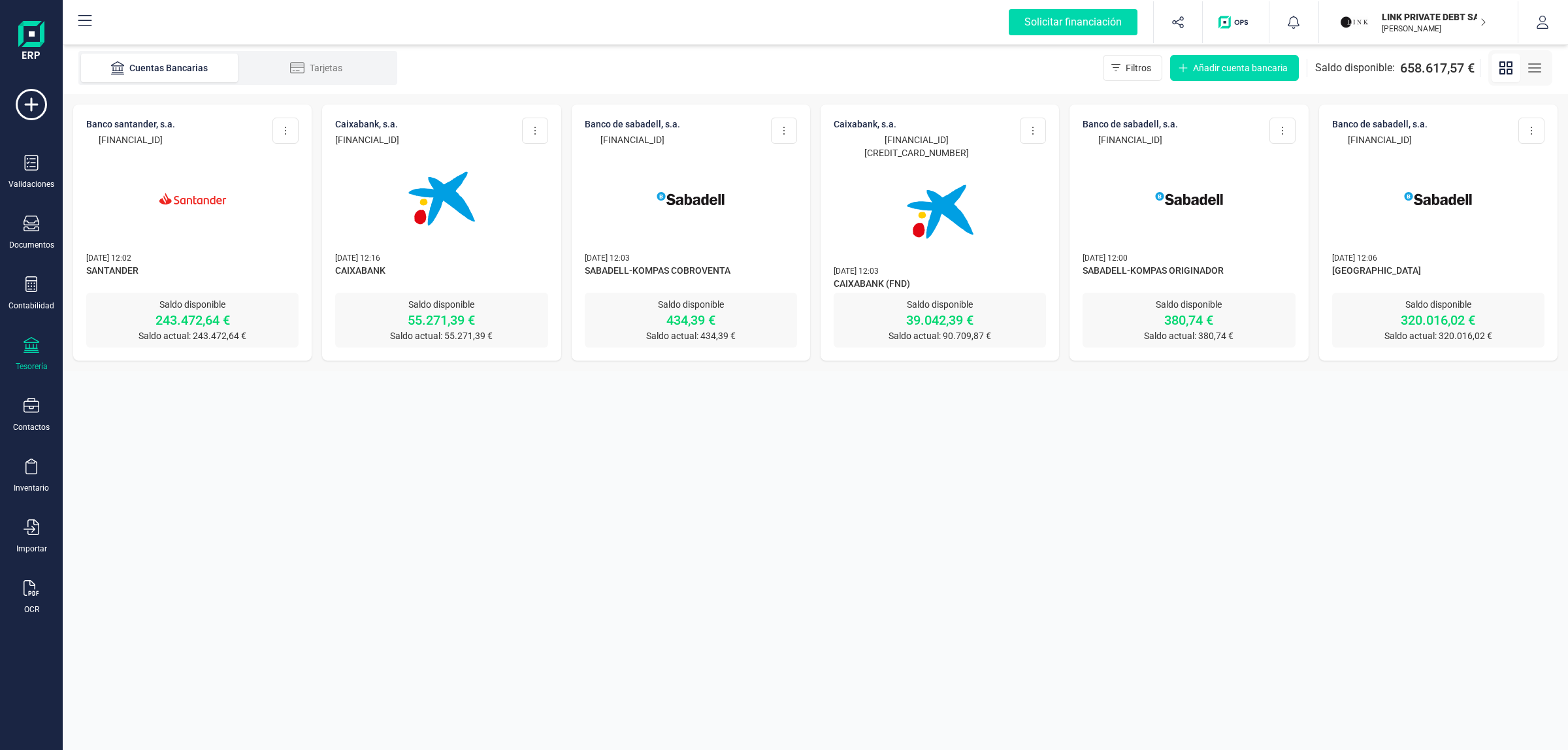
click at [1158, 184] on img at bounding box center [1188, 198] width 110 height 110
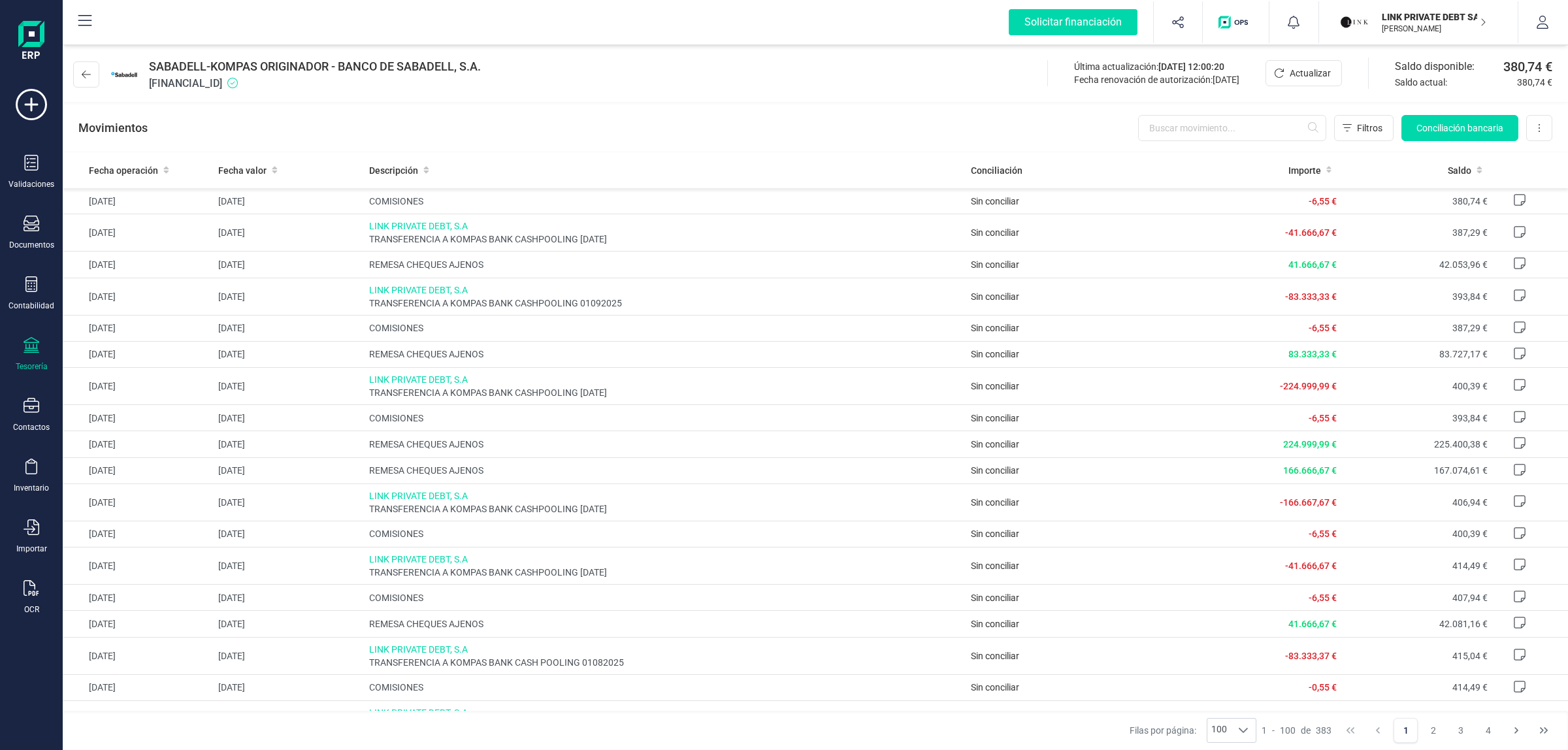
click at [221, 69] on span "SABADELL-KOMPAS ORIGINADOR - BANCO DE SABADELL, S.A." at bounding box center [314, 67] width 332 height 18
click at [220, 76] on span "[FINANCIAL_ID]" at bounding box center [314, 84] width 332 height 16
click at [217, 90] on span "[FINANCIAL_ID]" at bounding box center [314, 84] width 332 height 16
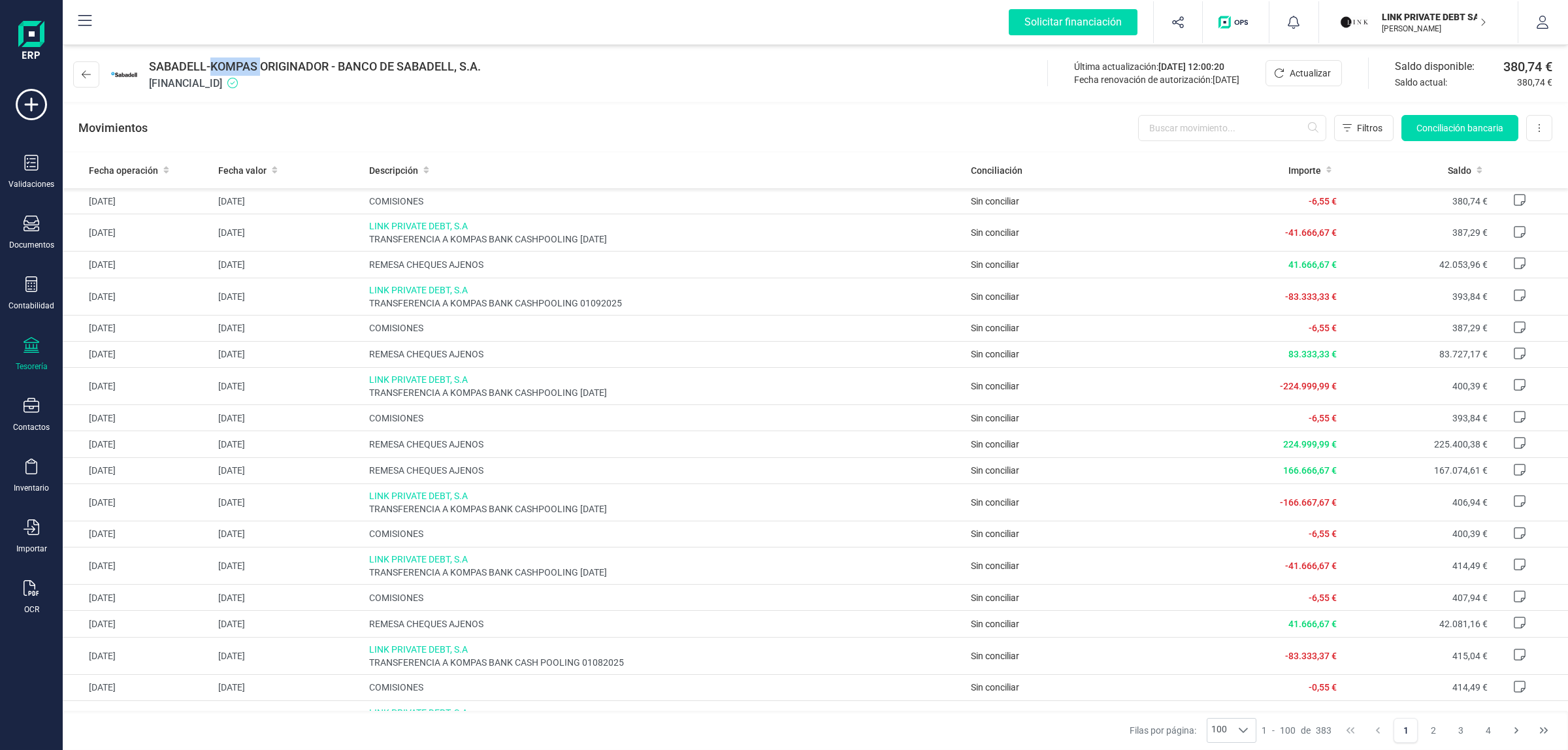
click at [217, 90] on span "[FINANCIAL_ID]" at bounding box center [314, 84] width 332 height 16
click at [1074, 83] on div "Fecha renovación de autorización: [DATE]" at bounding box center [1156, 79] width 166 height 13
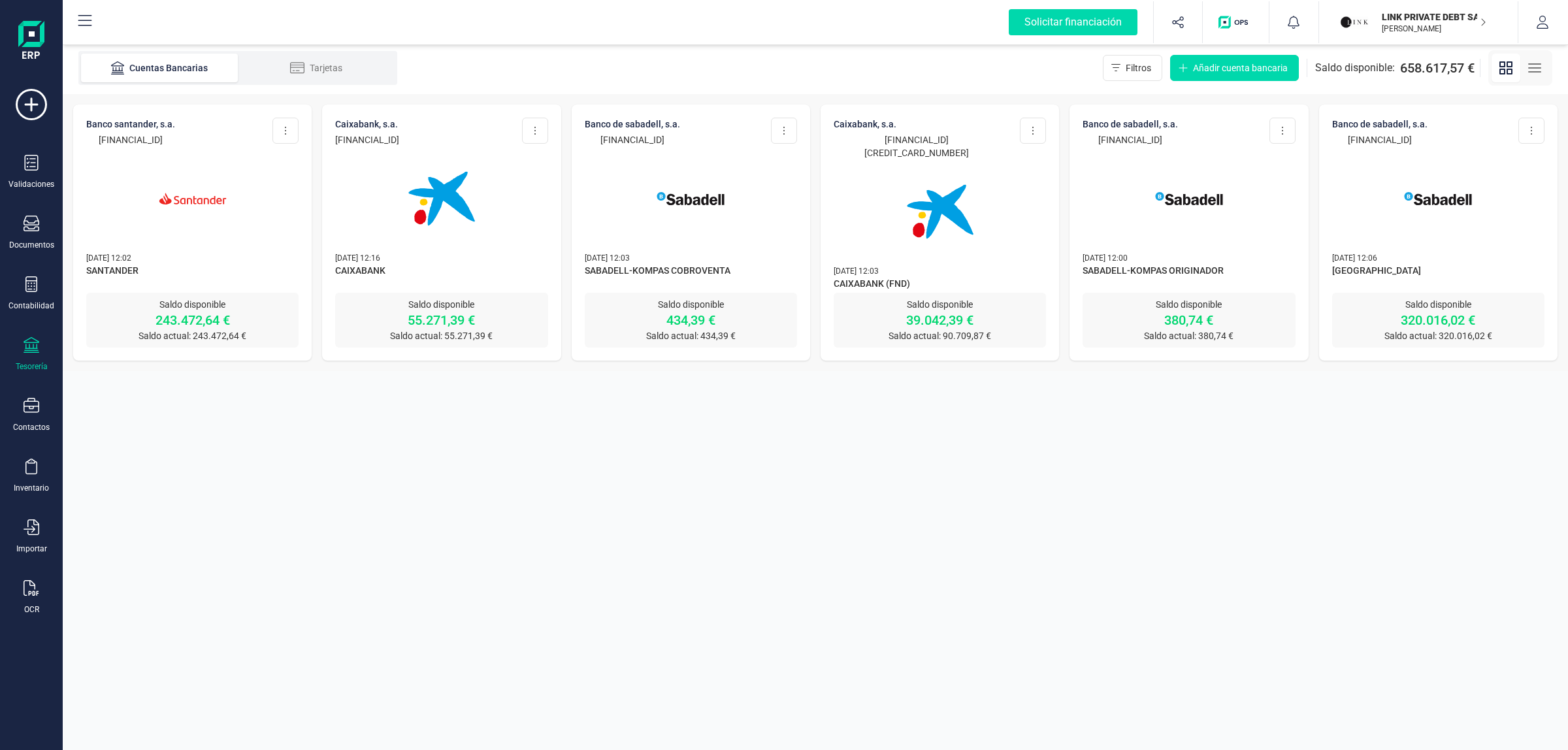
click at [1367, 176] on div at bounding box center [1438, 191] width 213 height 89
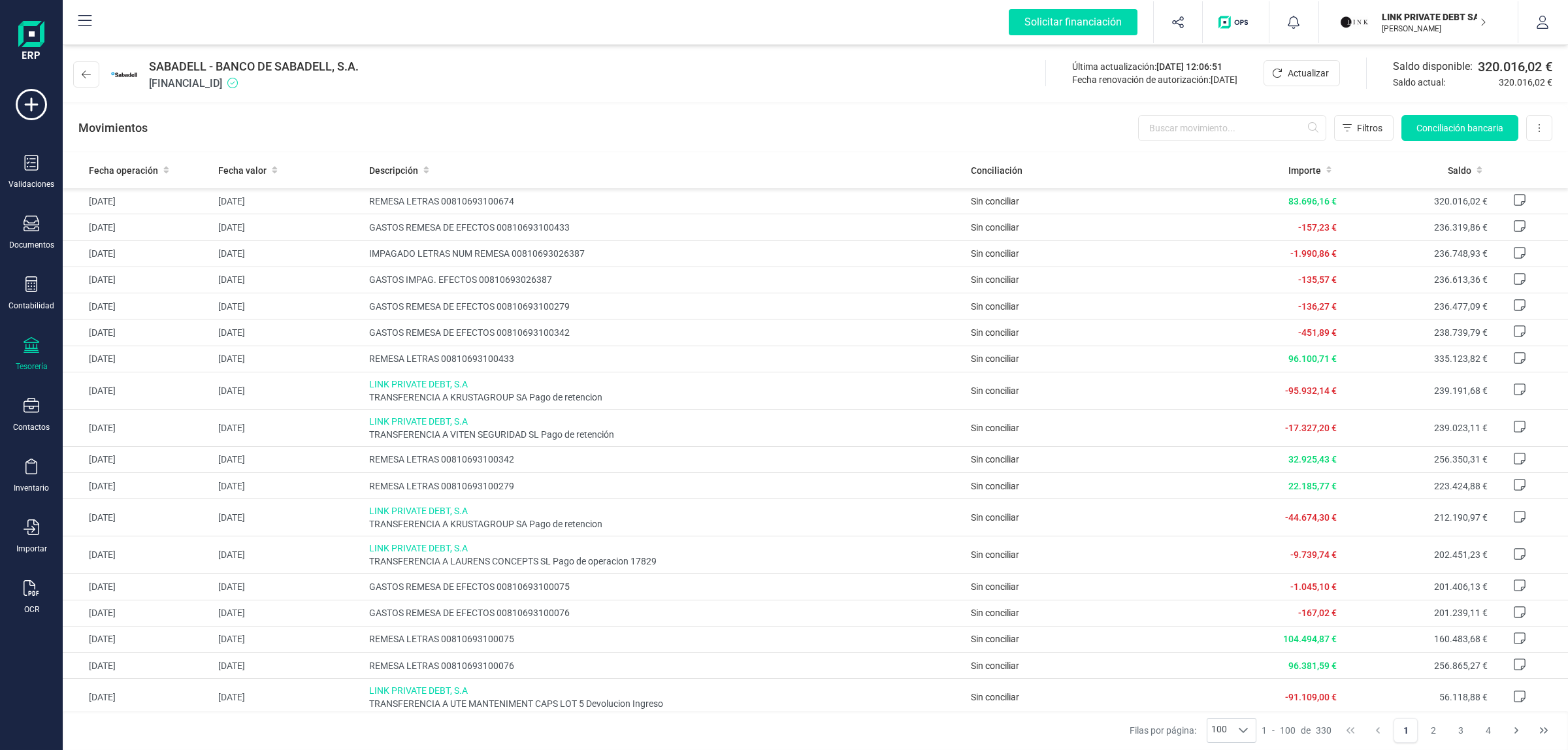
click at [275, 79] on span "[FINANCIAL_ID]" at bounding box center [254, 84] width 210 height 16
click at [223, 85] on span "[FINANCIAL_ID]" at bounding box center [254, 84] width 210 height 16
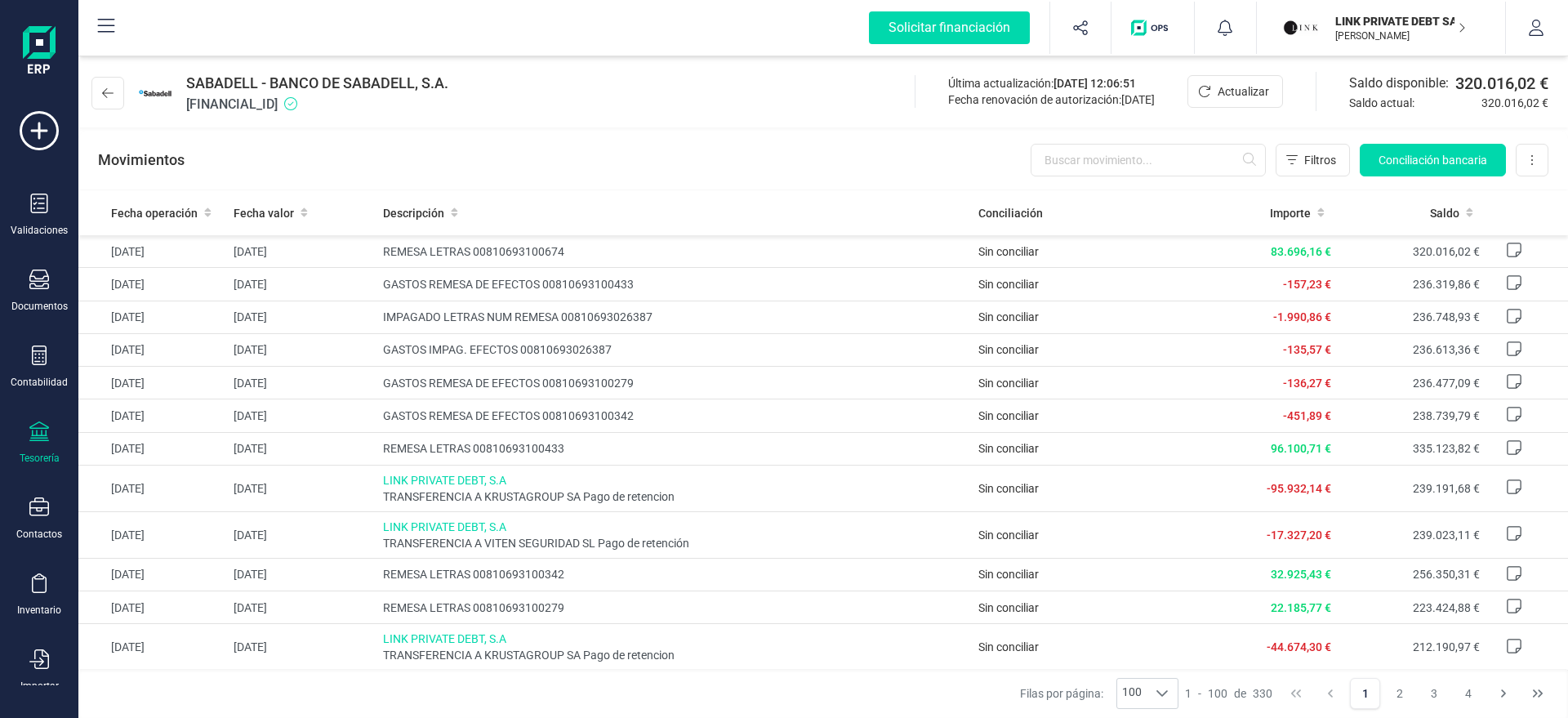
click at [751, 138] on div "Movimientos Filtros Conciliación bancaria Descargar Excel Eliminar cuenta" at bounding box center [823, 161] width 1489 height 59
click at [832, 138] on div "Movimientos Filtros Conciliación bancaria Descargar Excel Eliminar cuenta" at bounding box center [823, 161] width 1489 height 59
click at [1069, 158] on input "text" at bounding box center [1148, 160] width 235 height 32
click at [942, 184] on div "Movimientos Filtros Conciliación bancaria Descargar Excel Eliminar cuenta" at bounding box center [823, 161] width 1489 height 59
click at [795, 95] on div "SABADELL - BANCO [PERSON_NAME], S.A. [FINANCIAL_ID] Última actualización: [DATE…" at bounding box center [823, 89] width 1489 height 75
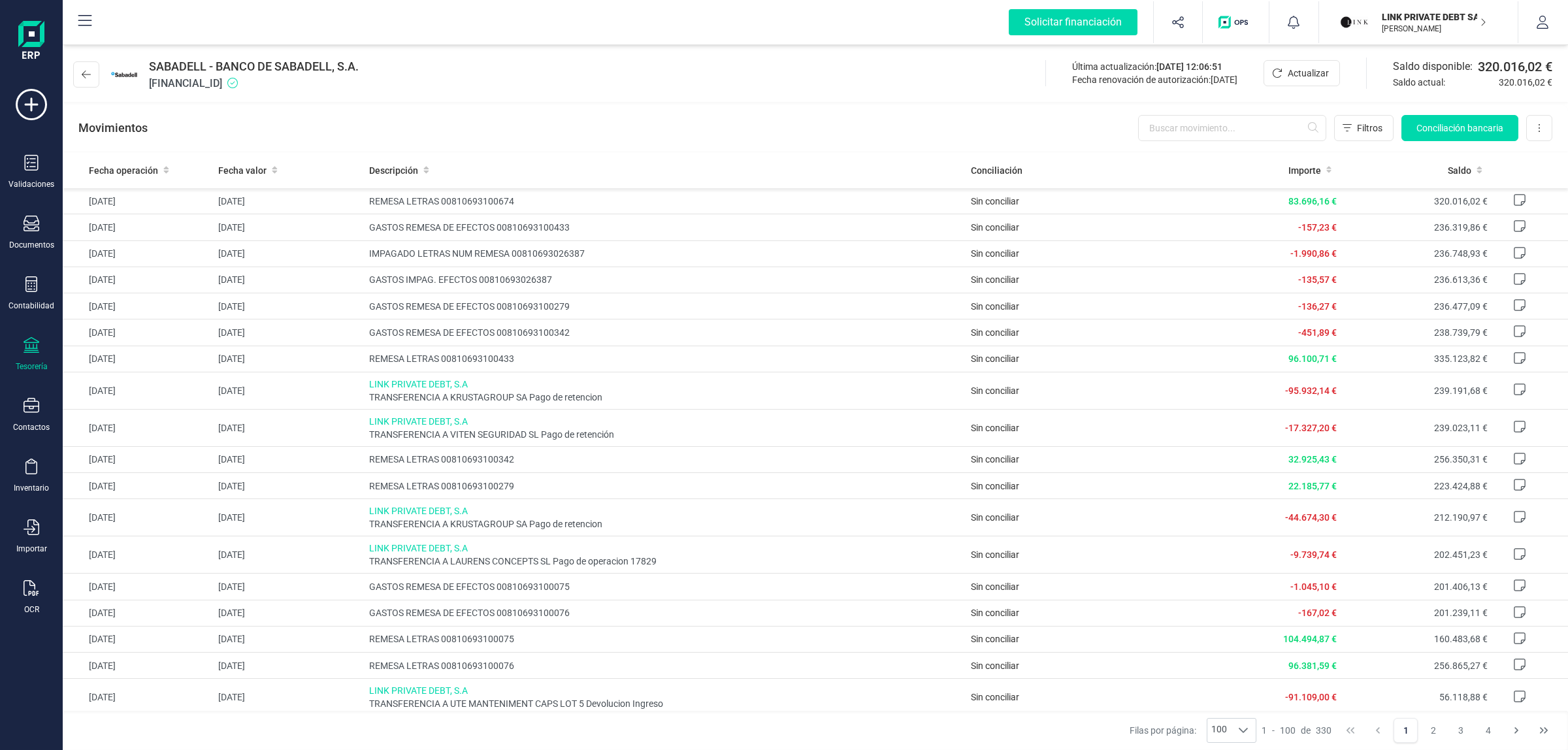
click at [469, 59] on div "SABADELL - BANCO [PERSON_NAME], S.A. [FINANCIAL_ID] Última actualización: [DATE…" at bounding box center [816, 71] width 1505 height 60
